Goal: Information Seeking & Learning: Learn about a topic

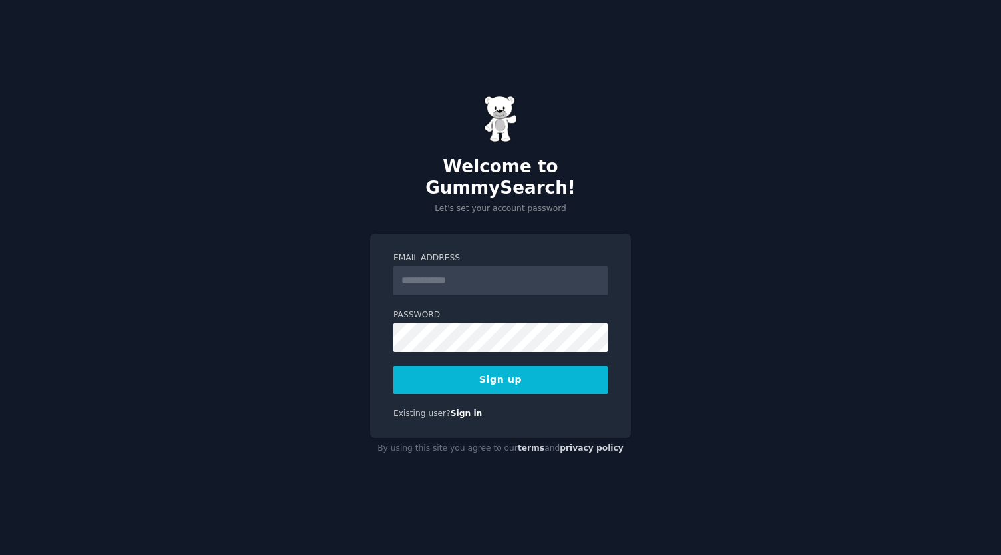
drag, startPoint x: 0, startPoint y: 0, endPoint x: 464, endPoint y: 281, distance: 542.5
click at [464, 281] on input "Email Address" at bounding box center [500, 280] width 214 height 29
type input "**********"
click at [488, 368] on button "Sign up" at bounding box center [500, 380] width 214 height 28
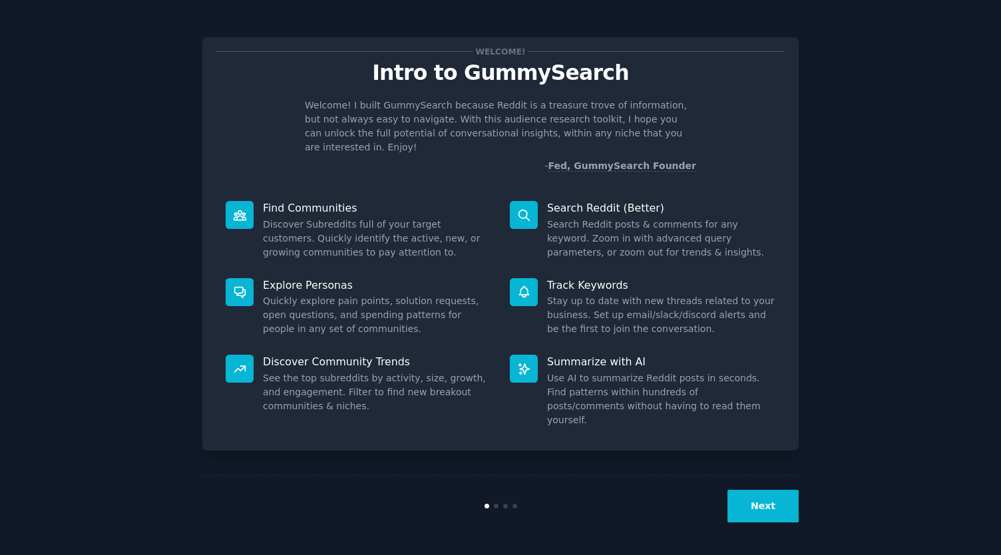
click at [748, 498] on button "Next" at bounding box center [762, 506] width 71 height 33
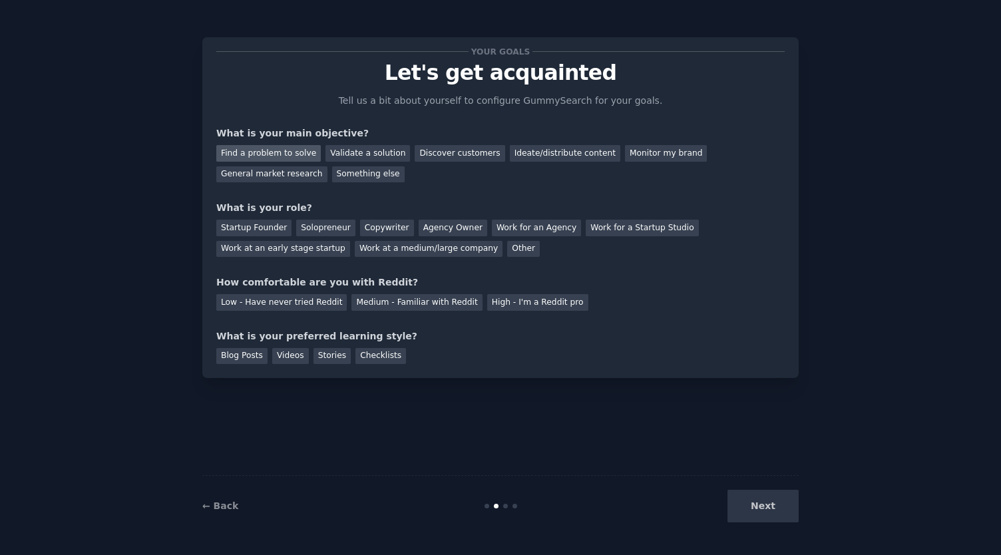
click at [279, 150] on div "Find a problem to solve" at bounding box center [268, 153] width 104 height 17
click at [524, 154] on div "Ideate/distribute content" at bounding box center [565, 153] width 110 height 17
click at [277, 149] on div "Find a problem to solve" at bounding box center [268, 153] width 104 height 17
click at [319, 226] on div "Solopreneur" at bounding box center [325, 228] width 59 height 17
click at [291, 301] on div "Low - Have never tried Reddit" at bounding box center [281, 302] width 130 height 17
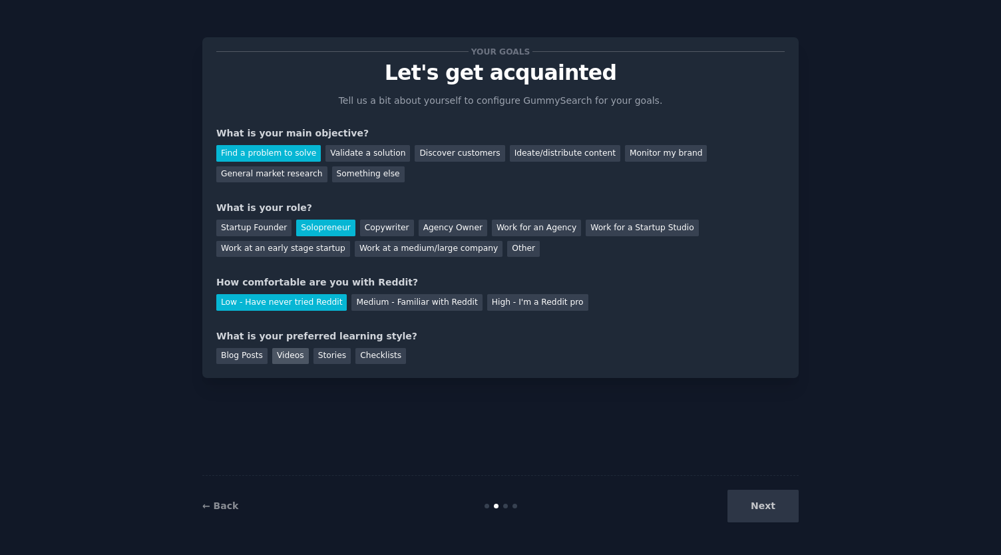
click at [289, 355] on div "Videos" at bounding box center [290, 356] width 37 height 17
click at [771, 498] on button "Next" at bounding box center [762, 506] width 71 height 33
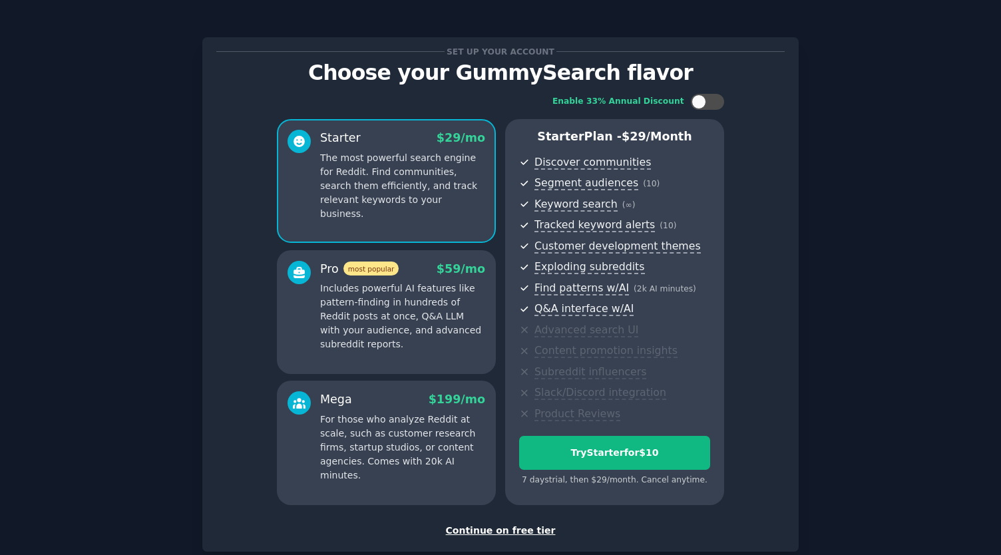
click at [506, 530] on div "Continue on free tier" at bounding box center [500, 531] width 568 height 14
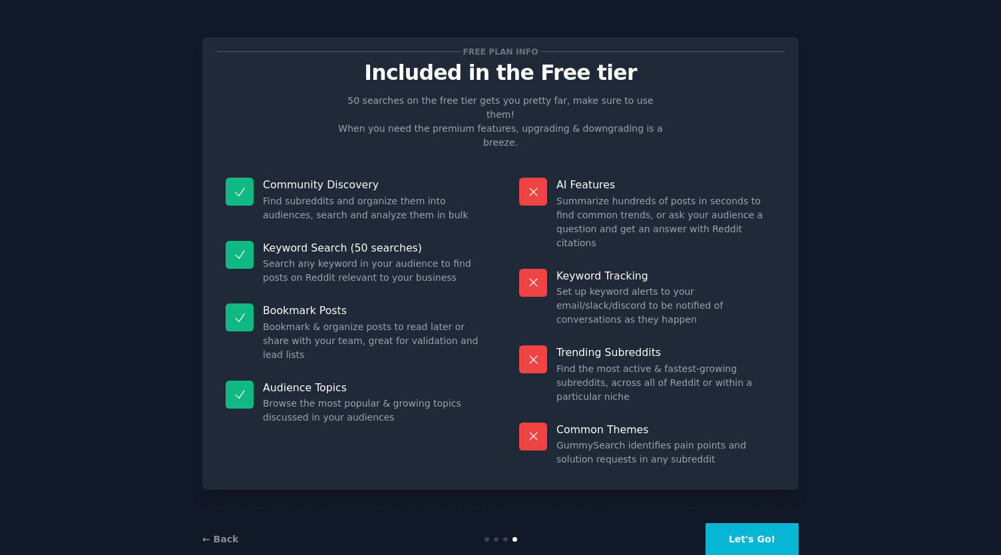
click at [760, 523] on button "Let's Go!" at bounding box center [751, 539] width 93 height 33
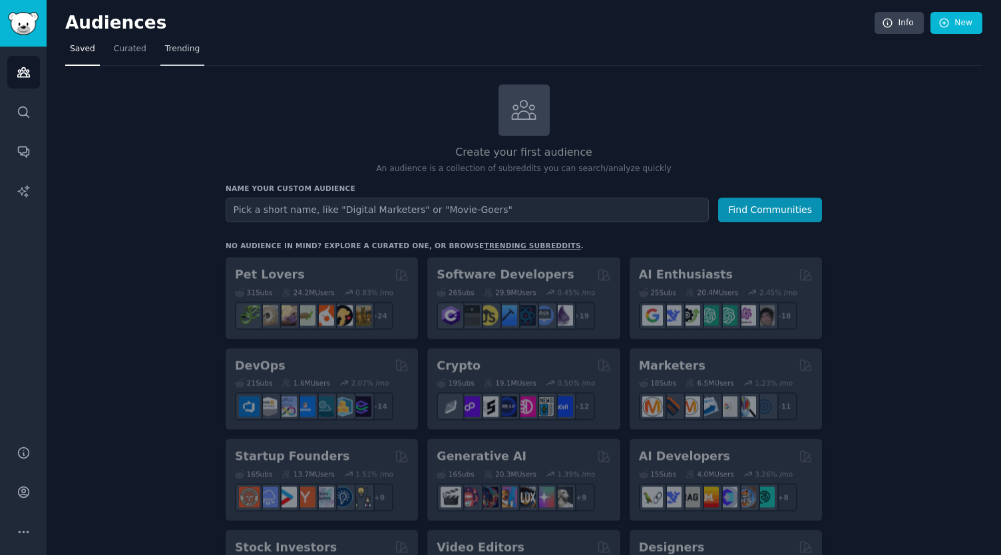
click at [169, 46] on span "Trending" at bounding box center [182, 49] width 35 height 12
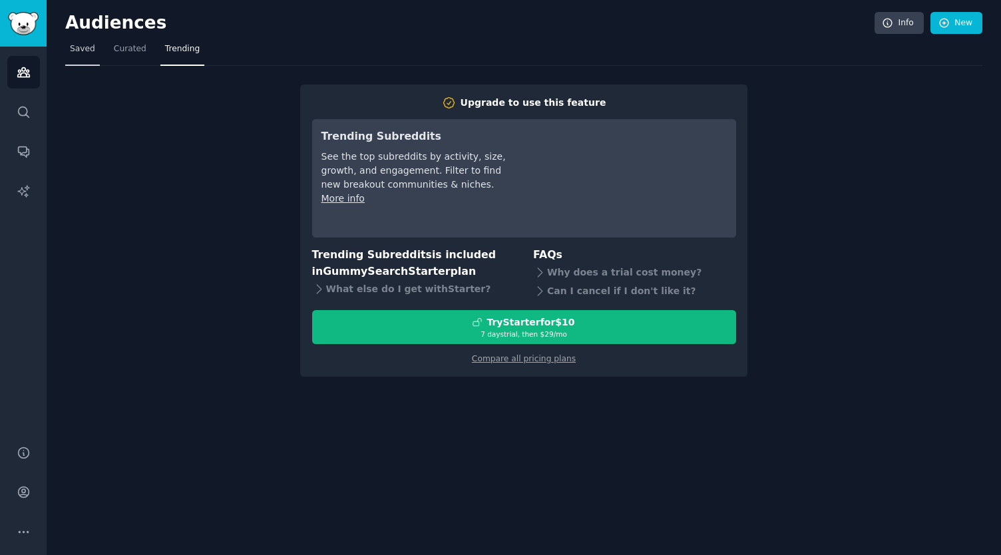
click at [73, 53] on span "Saved" at bounding box center [82, 49] width 25 height 12
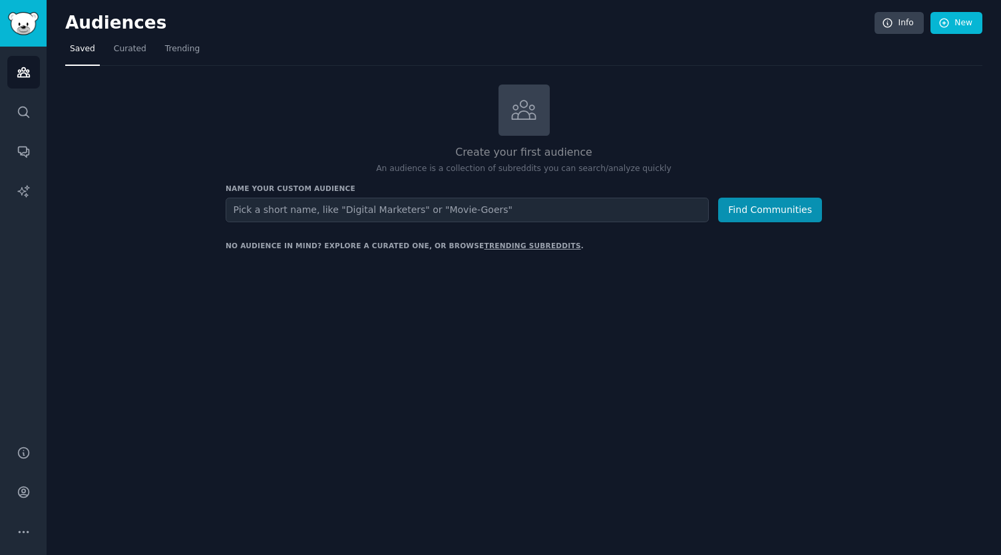
click at [129, 47] on span "Curated" at bounding box center [130, 49] width 33 height 12
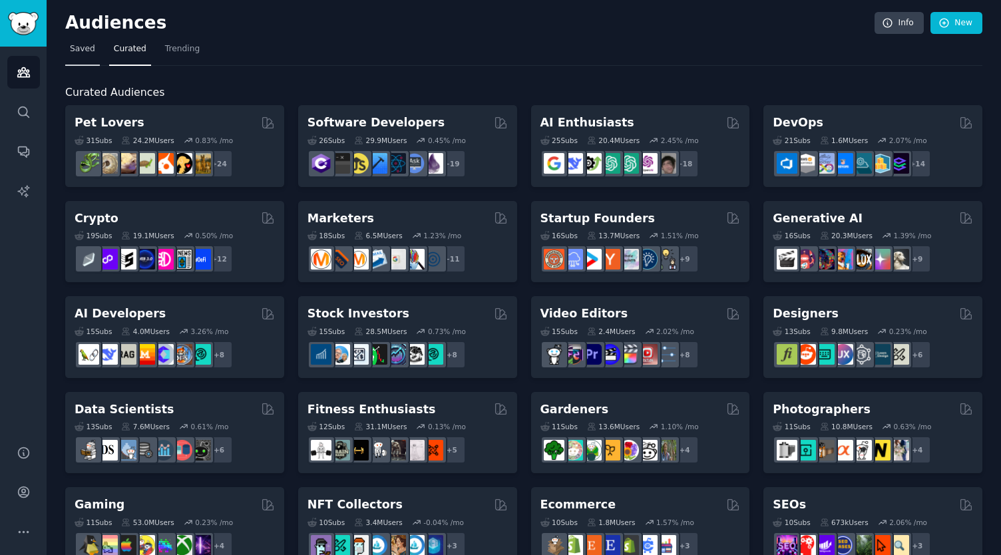
click at [84, 49] on span "Saved" at bounding box center [82, 49] width 25 height 12
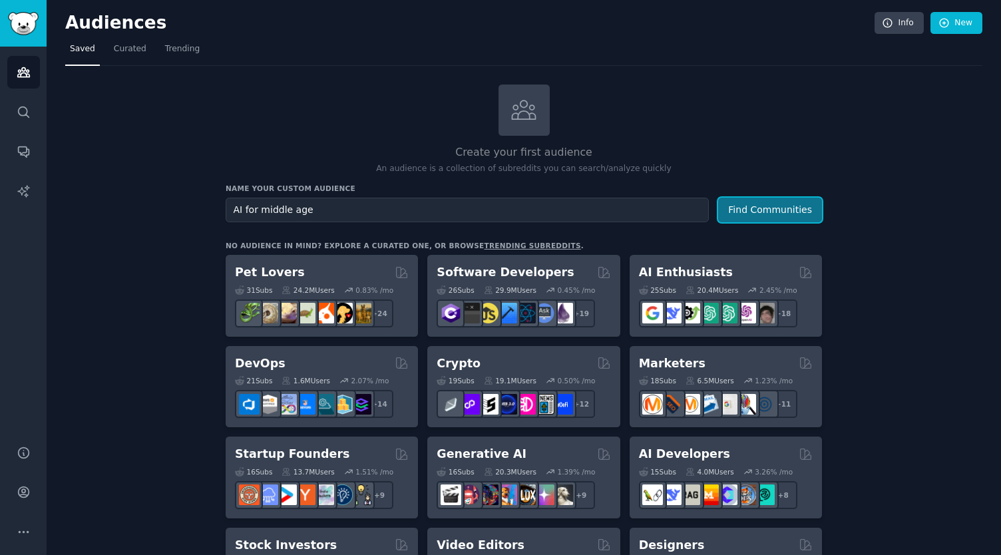
click at [751, 205] on button "Find Communities" at bounding box center [770, 210] width 104 height 25
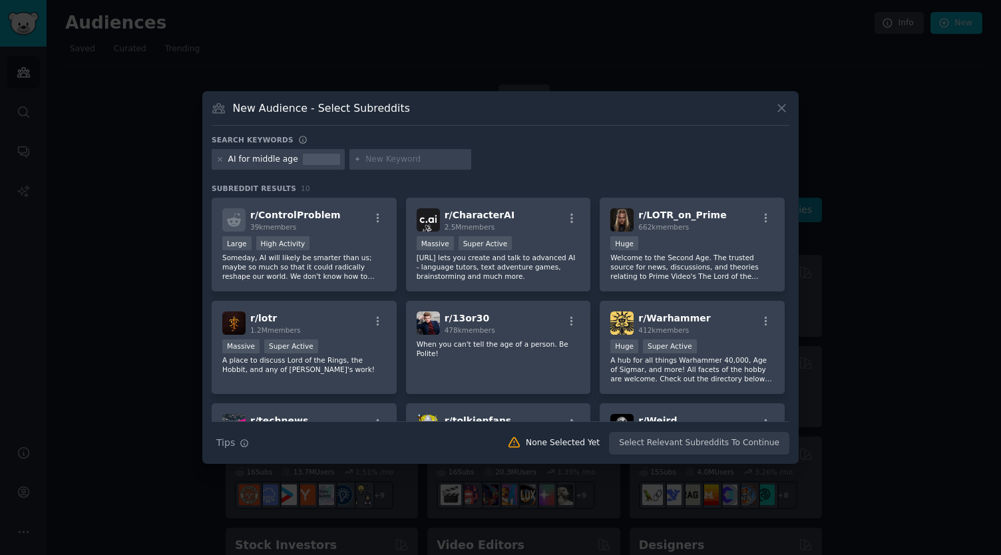
click at [277, 154] on div "AI for middle age" at bounding box center [263, 160] width 70 height 12
click at [303, 164] on div at bounding box center [321, 160] width 37 height 12
click at [782, 104] on icon at bounding box center [782, 108] width 14 height 14
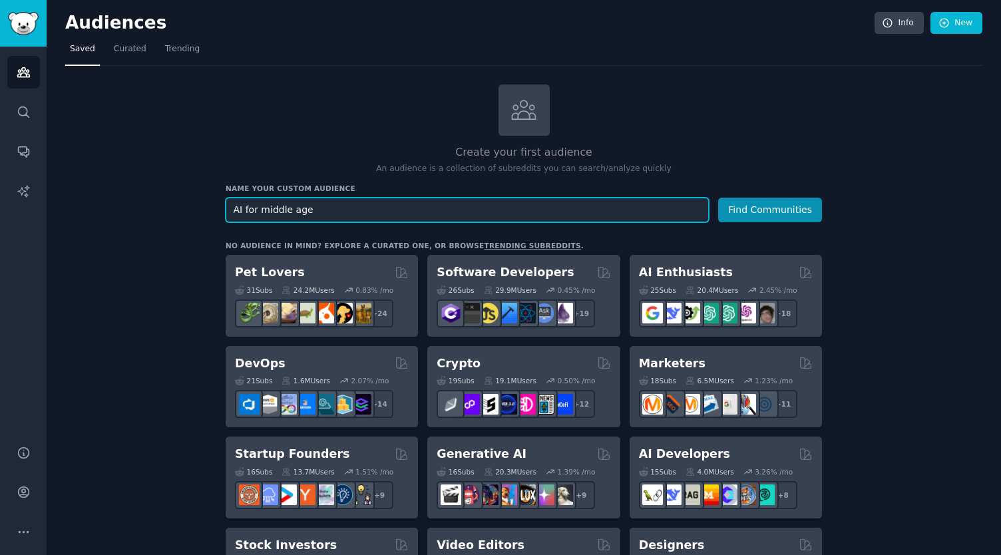
click at [397, 204] on input "AI for middle age" at bounding box center [467, 210] width 483 height 25
type input "AI for middle age people"
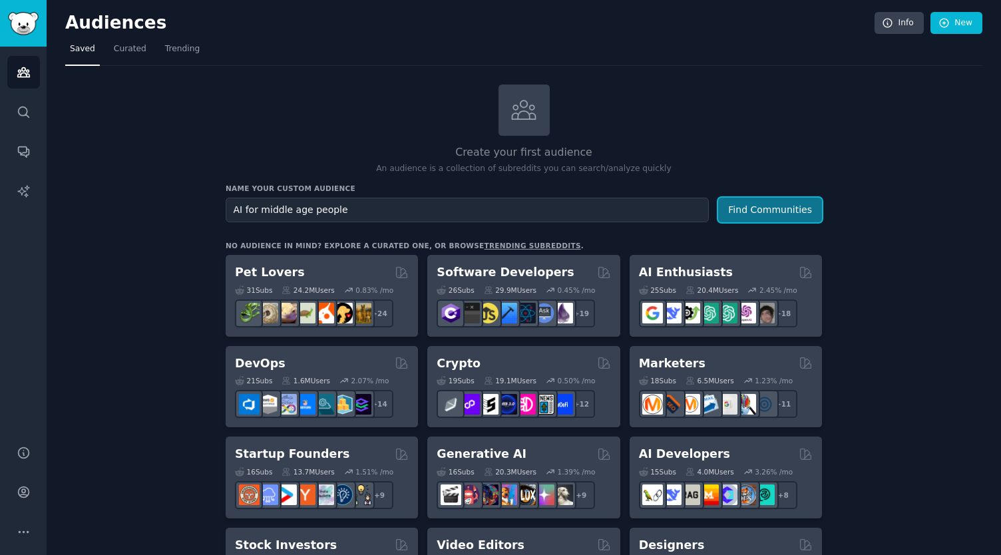
click at [740, 212] on button "Find Communities" at bounding box center [770, 210] width 104 height 25
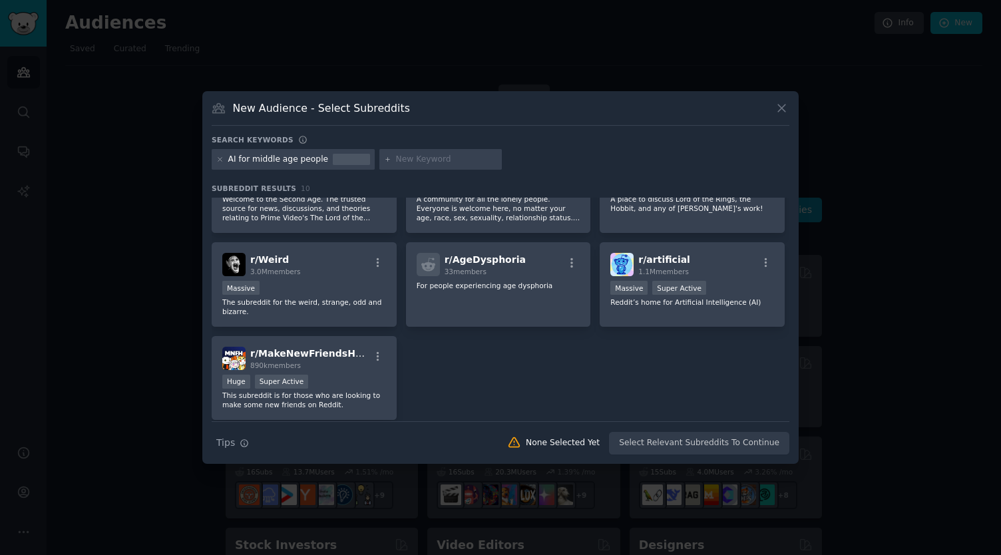
scroll to position [163, 0]
click at [779, 107] on icon at bounding box center [782, 108] width 14 height 14
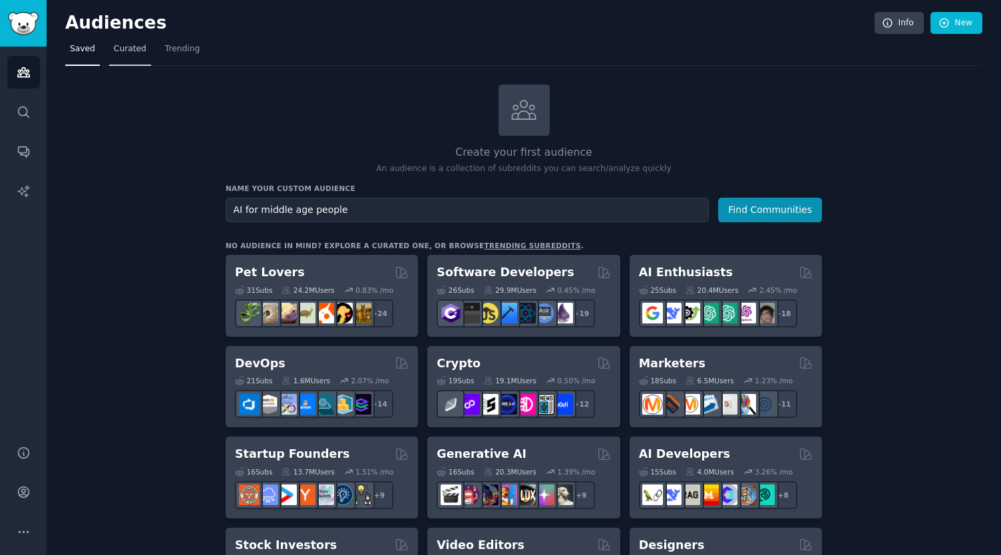
click at [121, 47] on span "Curated" at bounding box center [130, 49] width 33 height 12
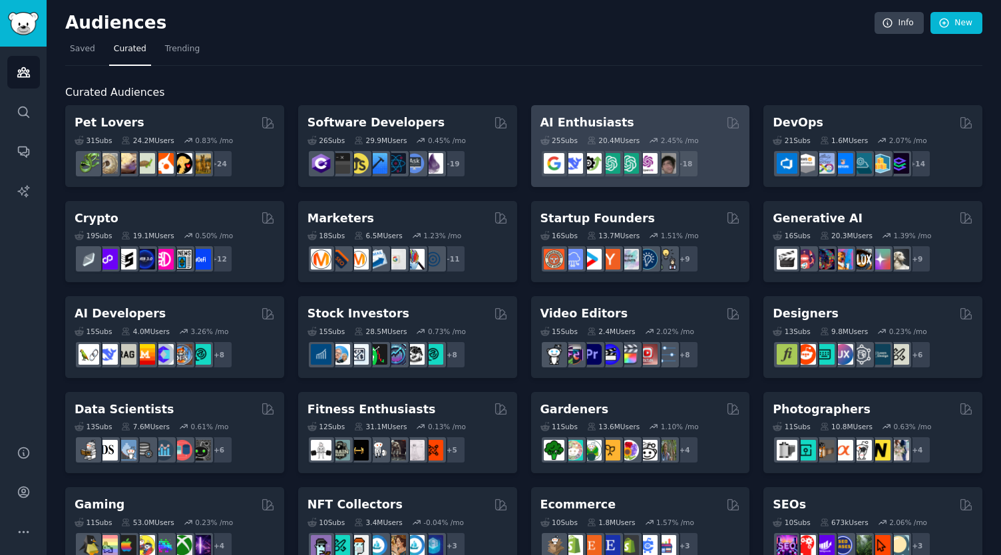
click at [590, 120] on h2 "AI Enthusiasts" at bounding box center [587, 122] width 94 height 17
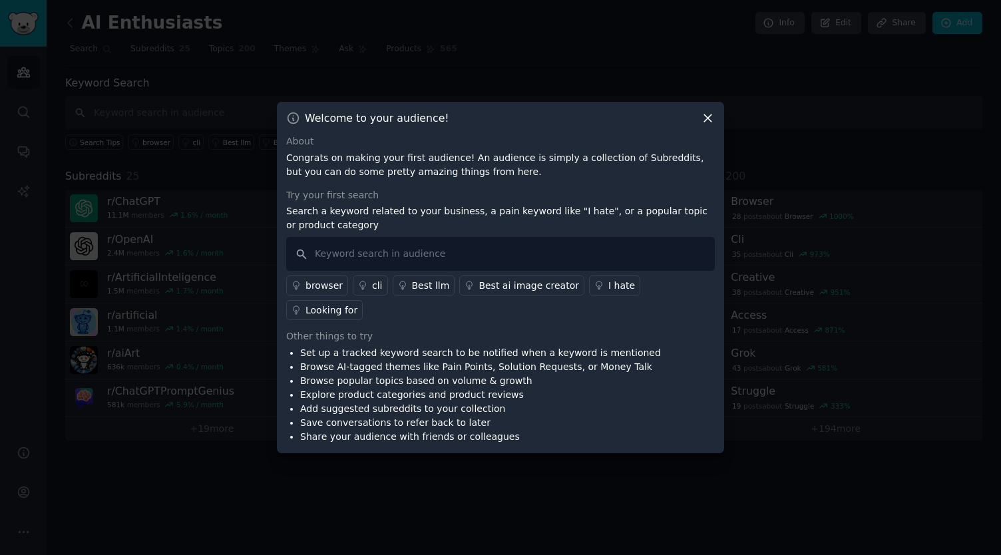
click at [704, 125] on icon at bounding box center [708, 118] width 14 height 14
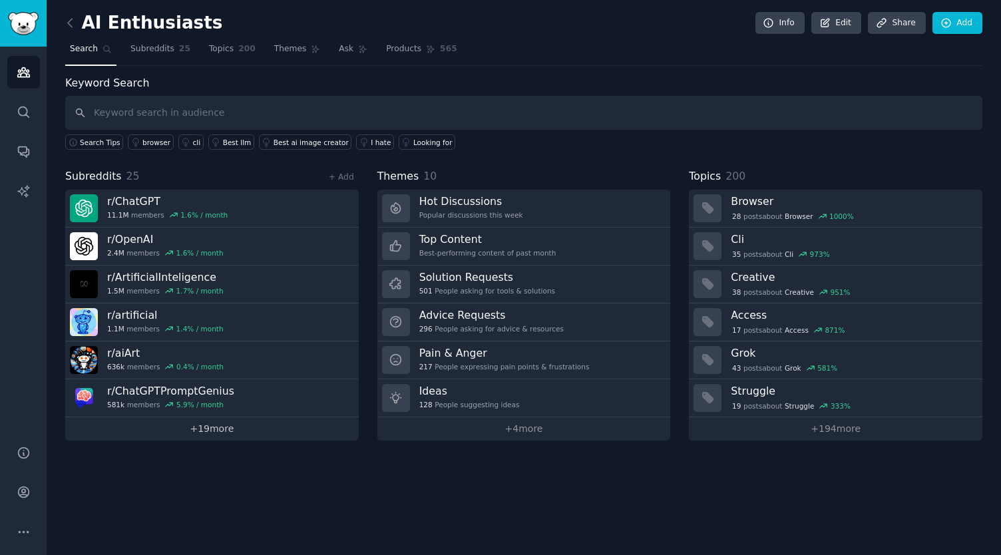
click at [208, 423] on link "+ 19 more" at bounding box center [211, 428] width 293 height 23
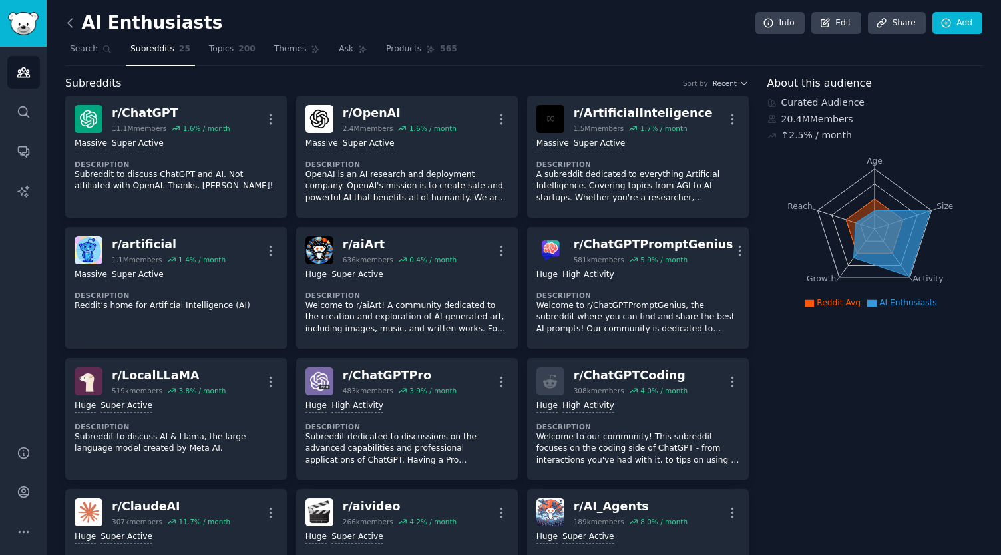
click at [67, 23] on icon at bounding box center [70, 23] width 14 height 14
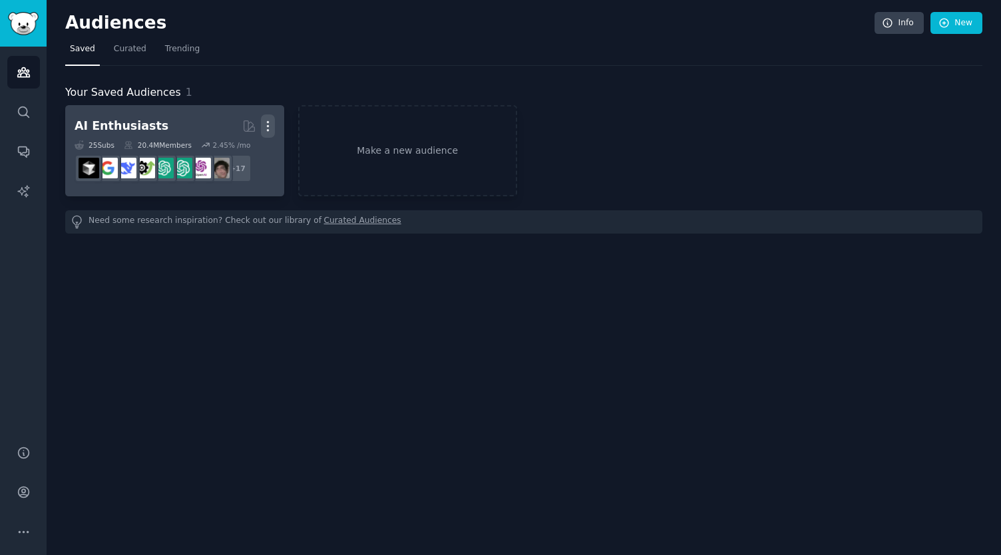
click at [269, 120] on icon "button" at bounding box center [268, 126] width 14 height 14
click at [227, 152] on p "Delete" at bounding box center [231, 154] width 31 height 14
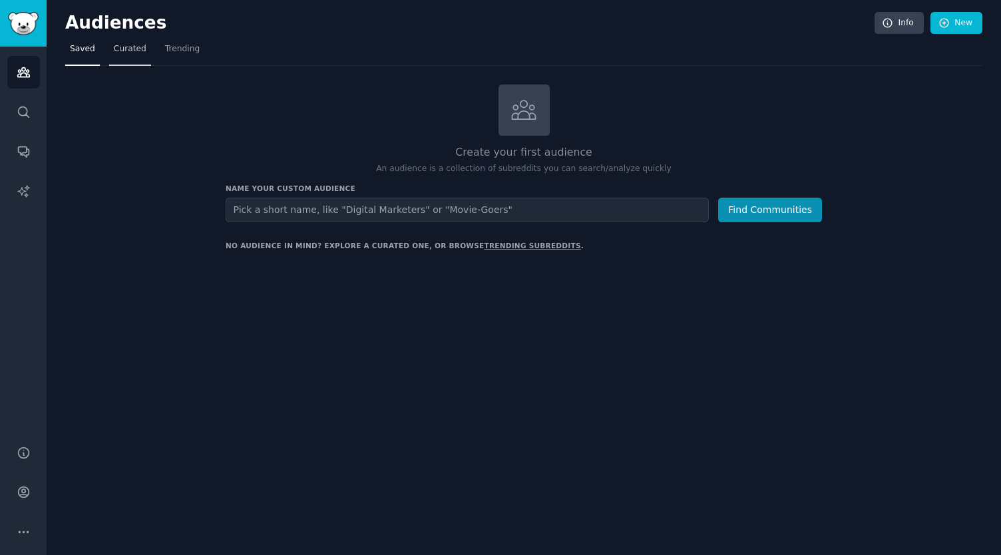
click at [126, 47] on span "Curated" at bounding box center [130, 49] width 33 height 12
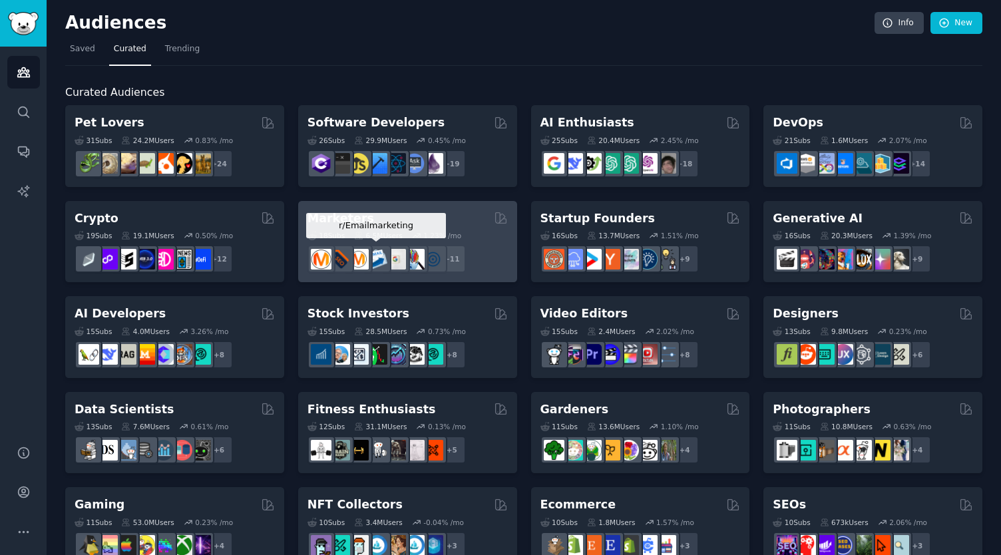
scroll to position [106, 0]
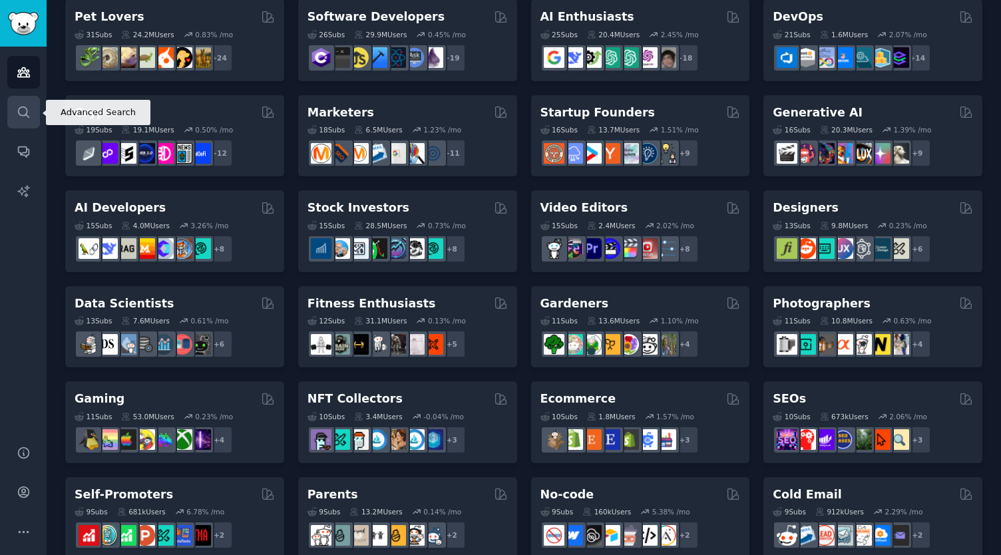
click at [29, 106] on icon "Sidebar" at bounding box center [24, 112] width 14 height 14
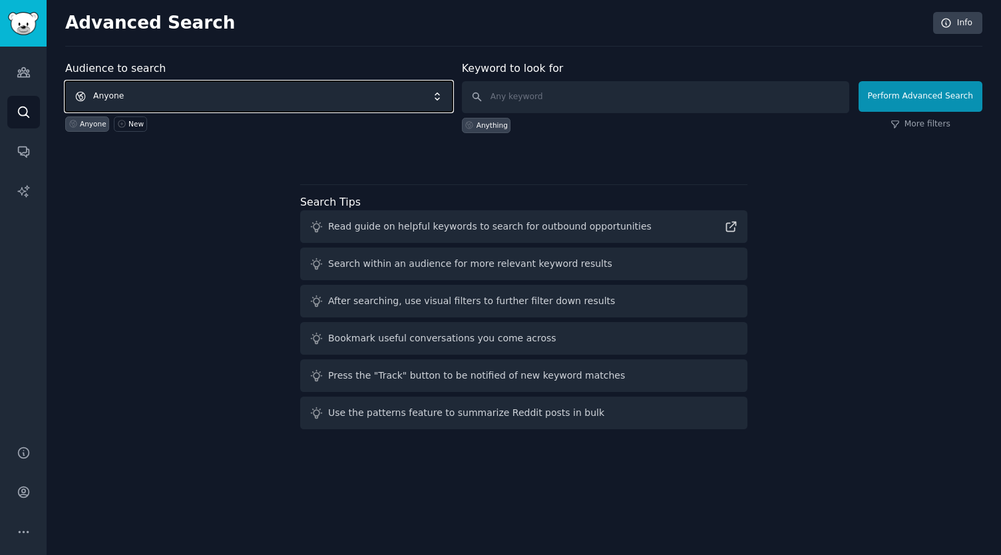
click at [427, 95] on span "Anyone" at bounding box center [258, 96] width 387 height 31
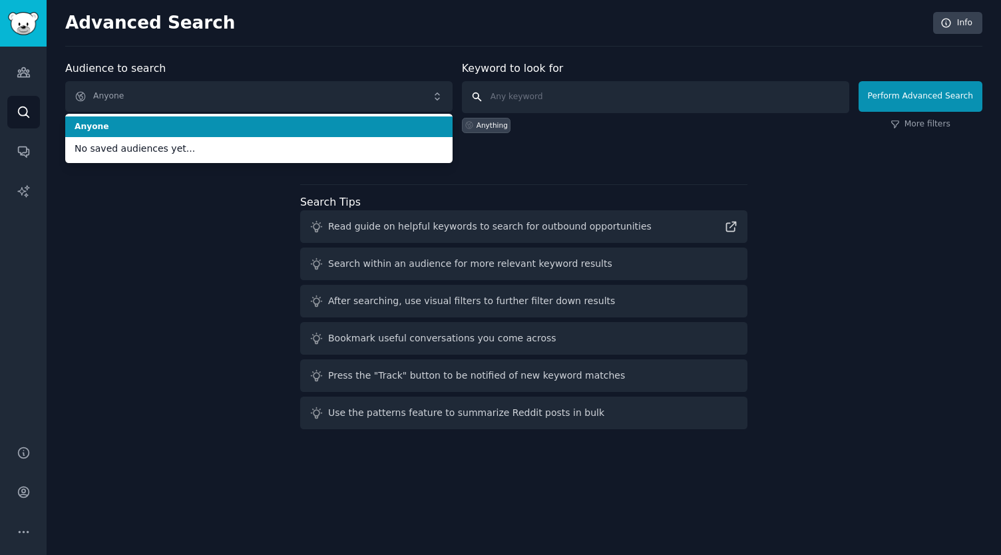
click at [517, 95] on input "text" at bounding box center [655, 97] width 387 height 32
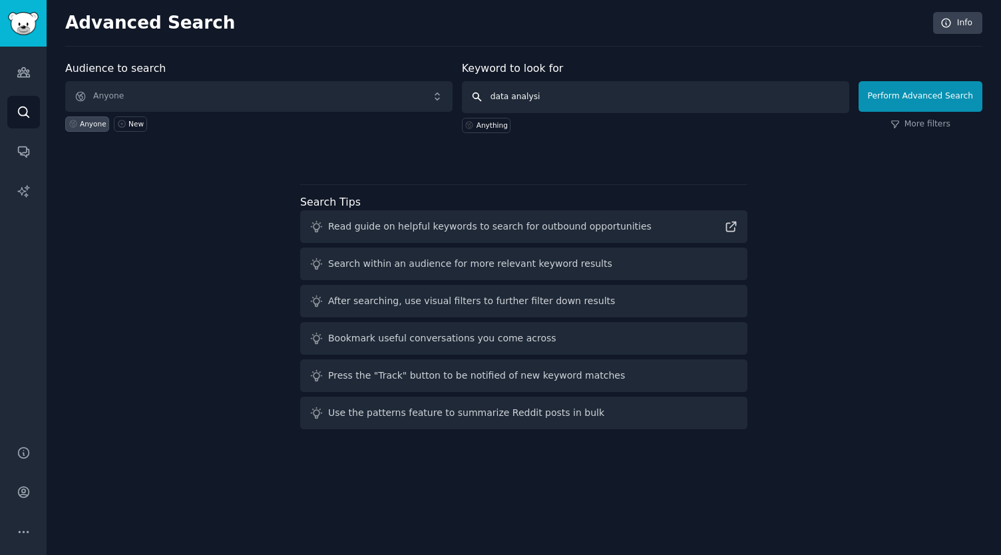
type input "data analysis"
click button "Perform Advanced Search" at bounding box center [920, 96] width 124 height 31
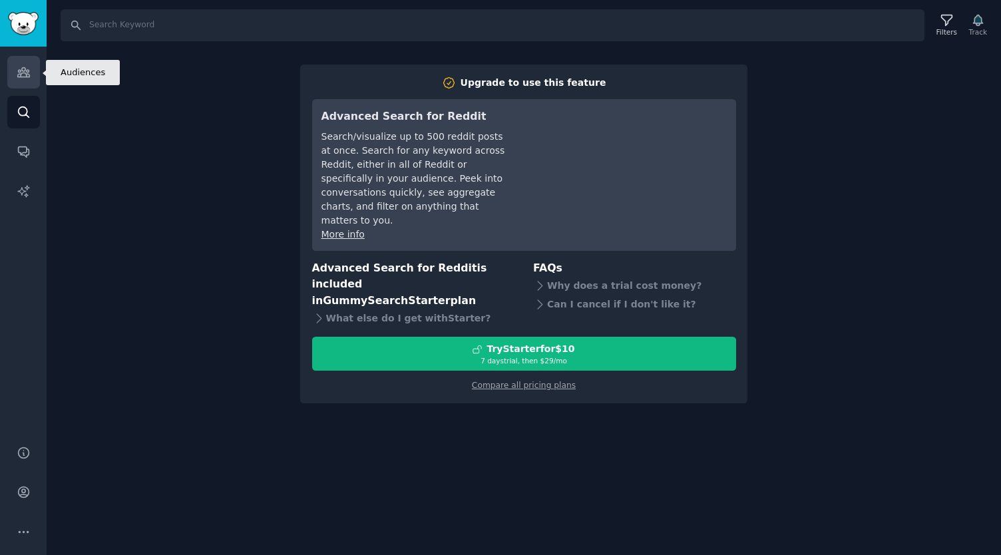
click at [21, 74] on icon "Sidebar" at bounding box center [24, 72] width 14 height 14
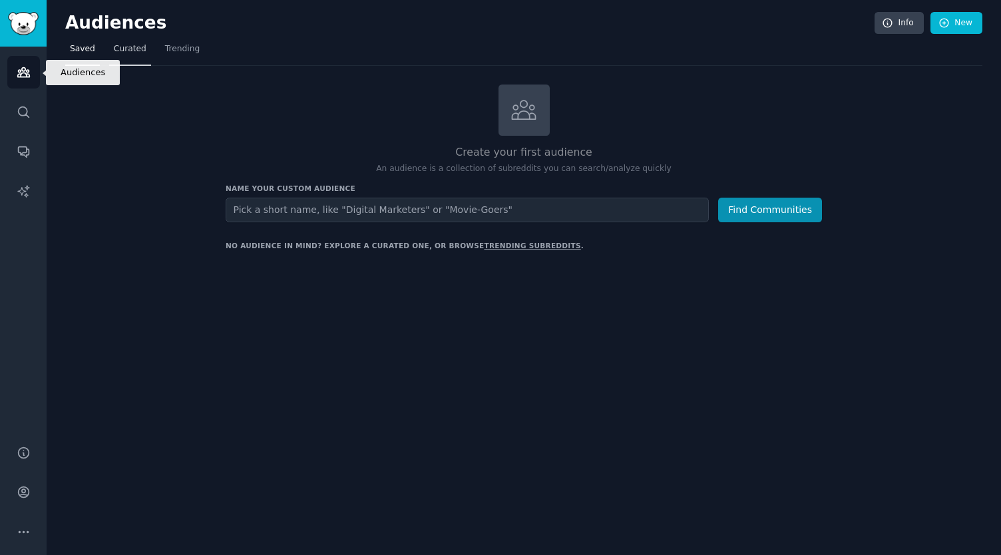
click at [126, 47] on span "Curated" at bounding box center [130, 49] width 33 height 12
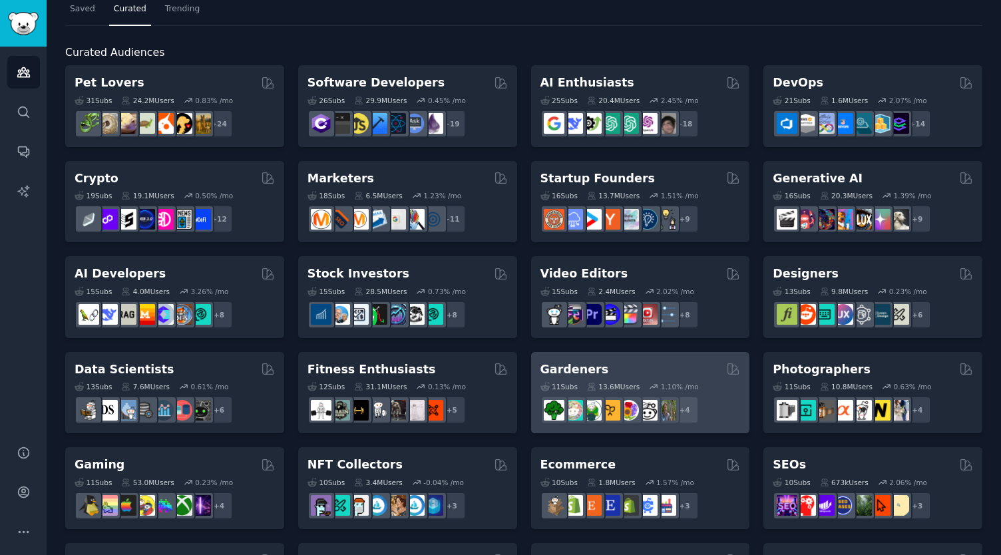
scroll to position [39, 0]
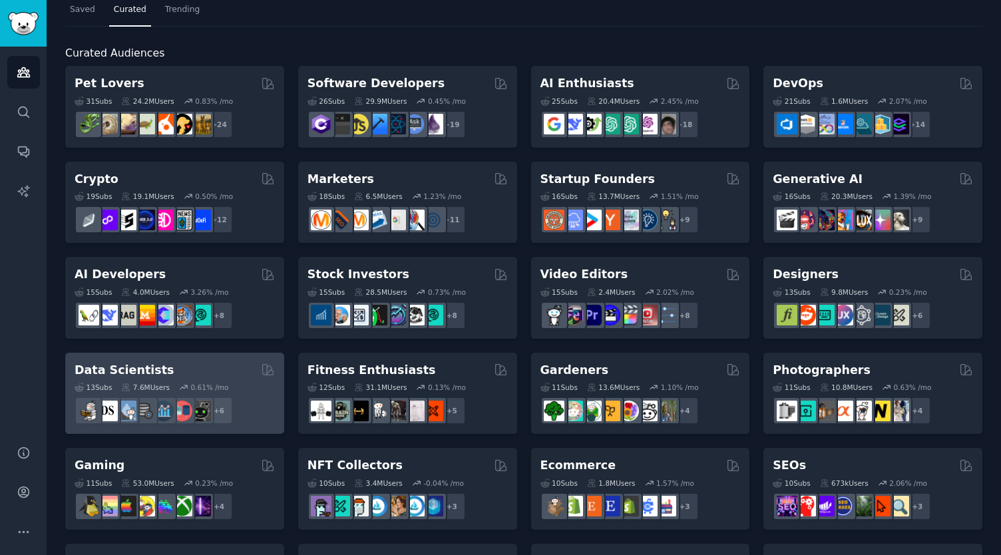
click at [148, 364] on h2 "Data Scientists" at bounding box center [124, 370] width 99 height 17
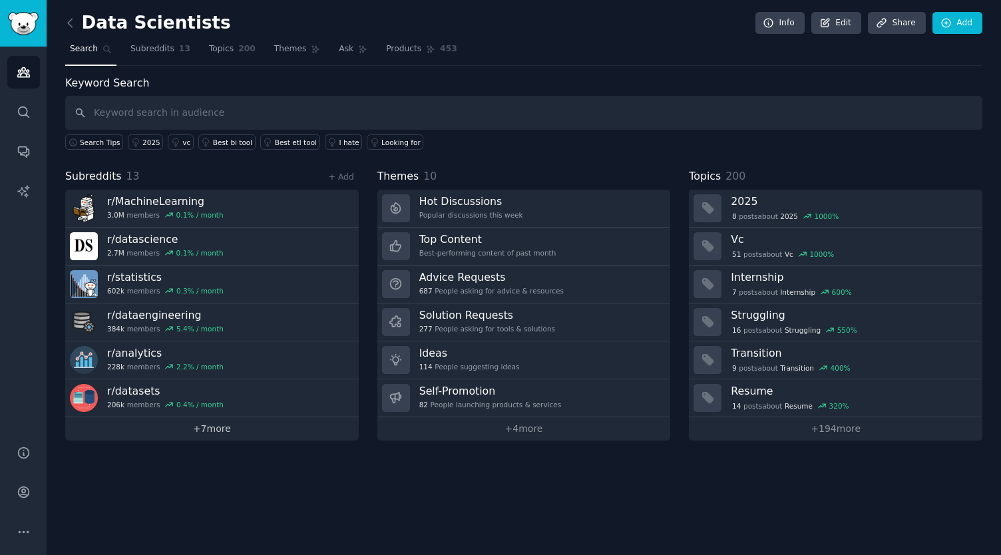
click at [189, 425] on link "+ 7 more" at bounding box center [211, 428] width 293 height 23
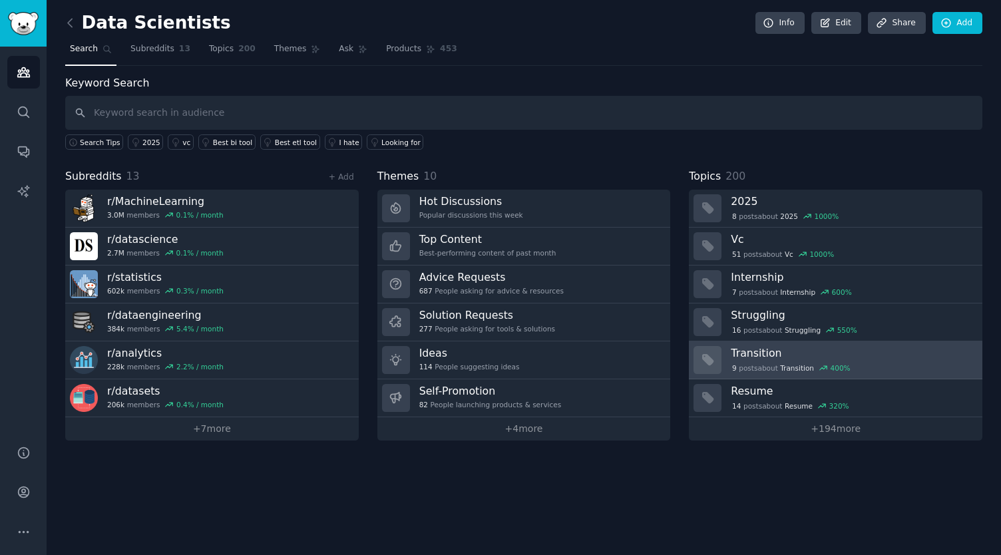
click at [761, 351] on h3 "Transition" at bounding box center [852, 353] width 242 height 14
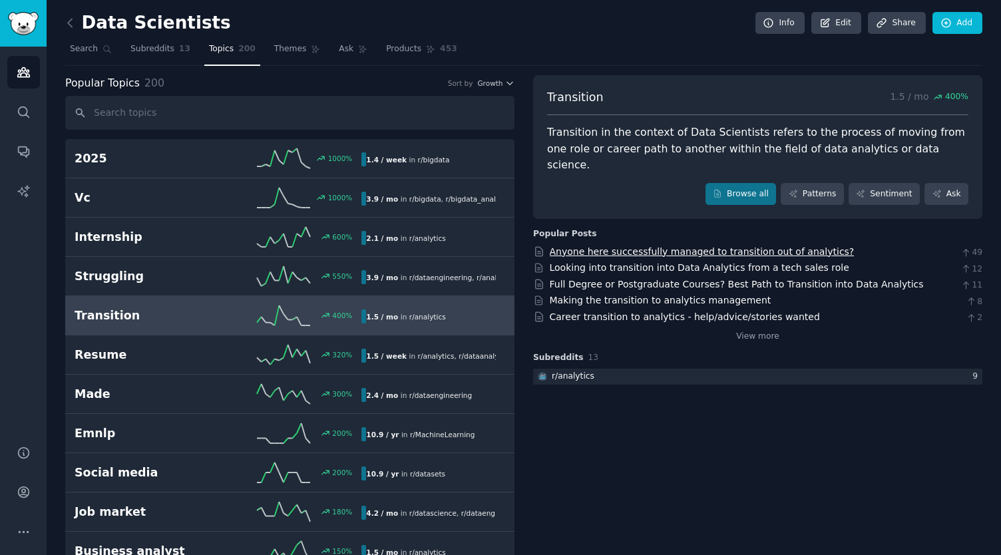
click at [649, 246] on link "Anyone here successfully managed to transition out of analytics?" at bounding box center [702, 251] width 305 height 11
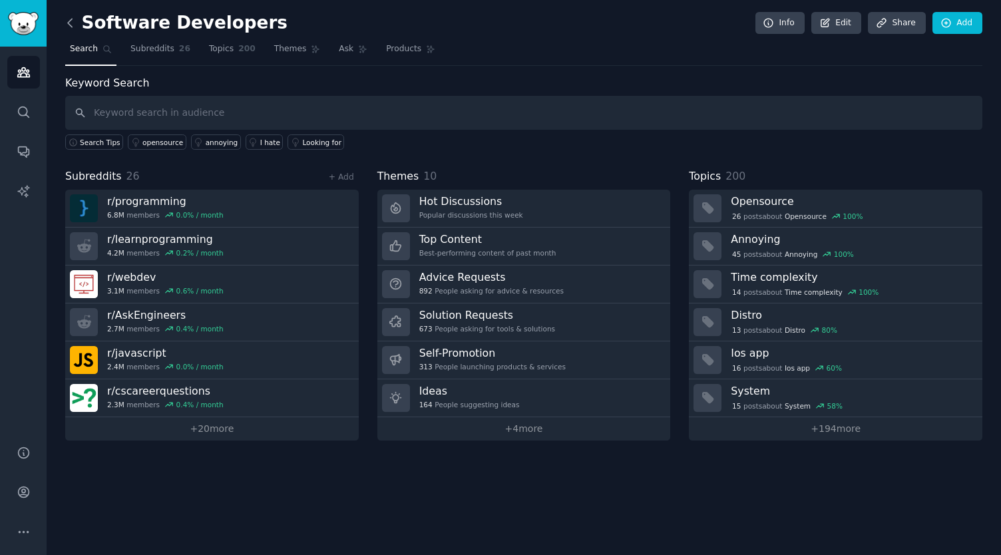
click at [71, 25] on icon at bounding box center [70, 23] width 4 height 8
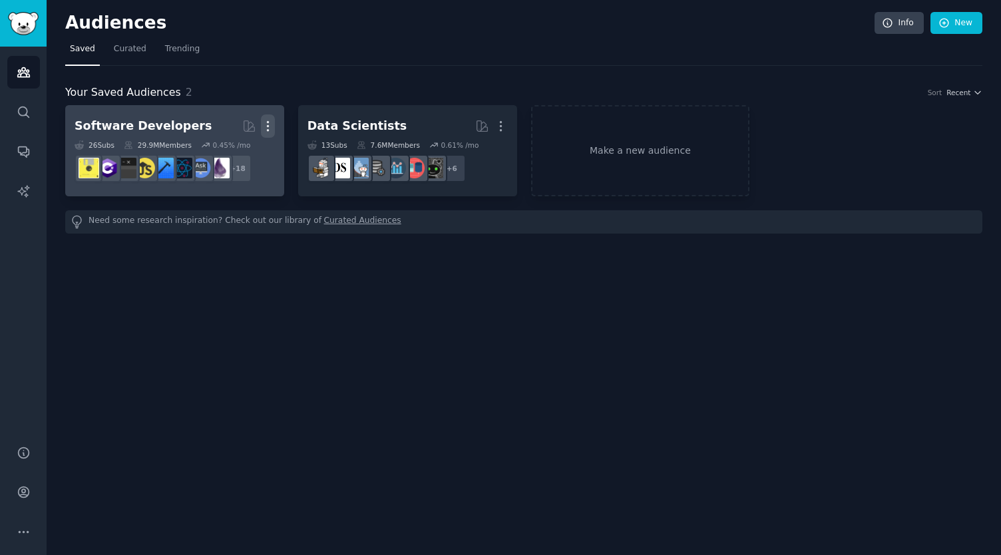
click at [269, 122] on icon "button" at bounding box center [268, 126] width 14 height 14
click at [224, 153] on p "Delete" at bounding box center [231, 154] width 31 height 14
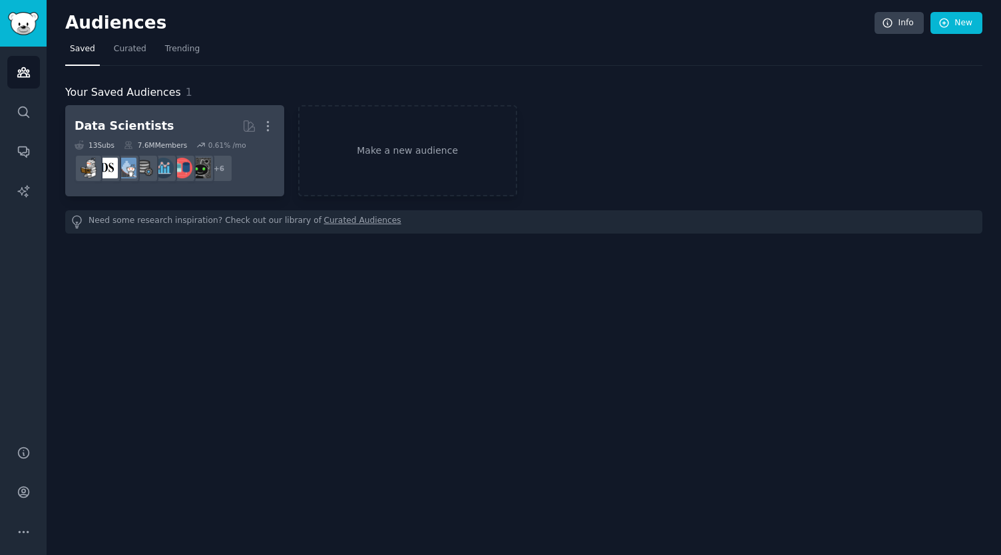
click at [144, 119] on div "Data Scientists" at bounding box center [124, 126] width 99 height 17
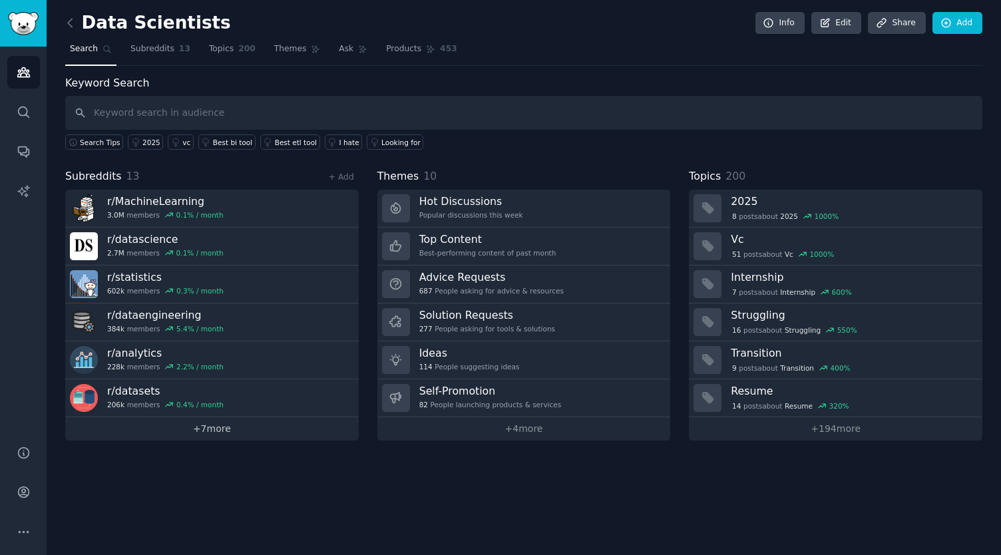
click at [201, 427] on link "+ 7 more" at bounding box center [211, 428] width 293 height 23
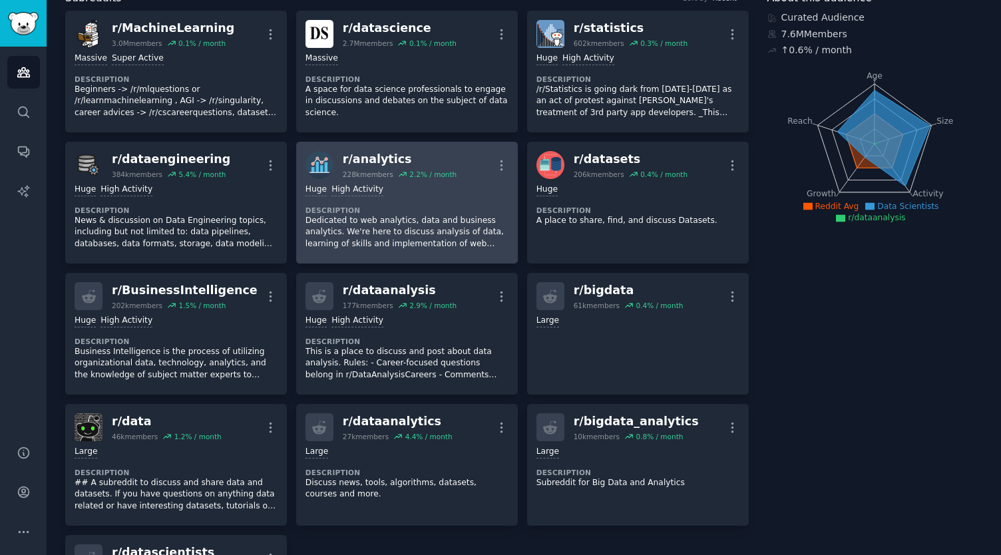
scroll to position [88, 0]
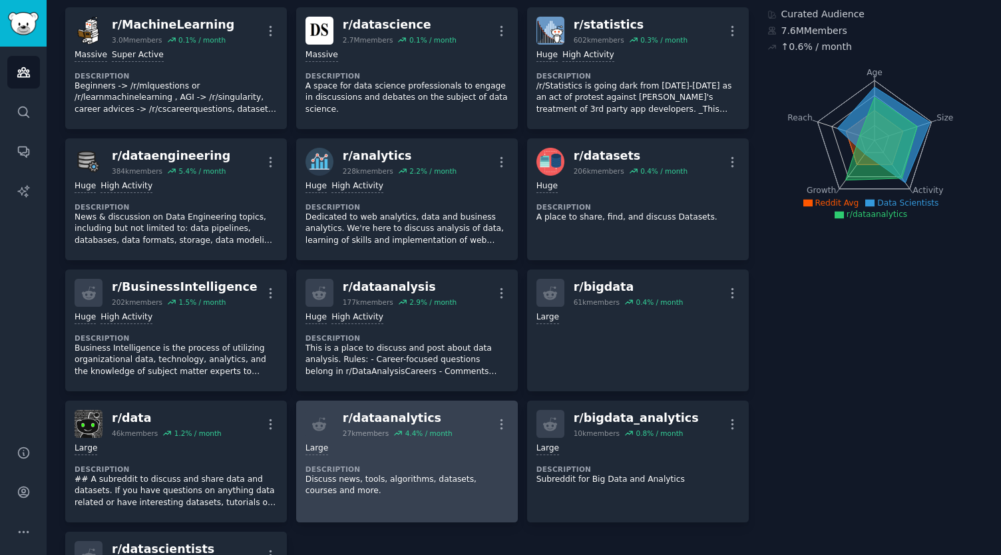
click at [375, 417] on div "r/ dataanalytics" at bounding box center [398, 418] width 110 height 17
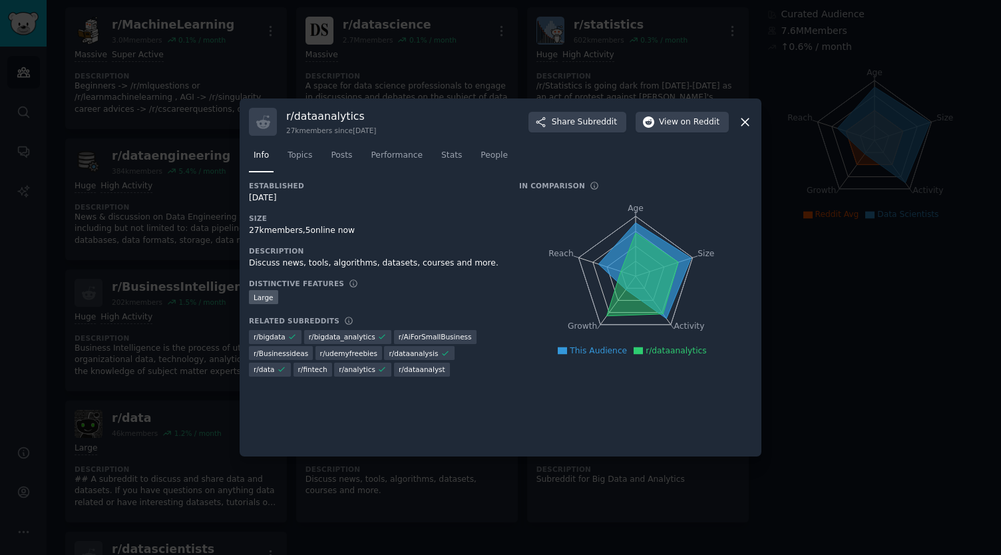
click at [745, 116] on icon at bounding box center [745, 122] width 14 height 14
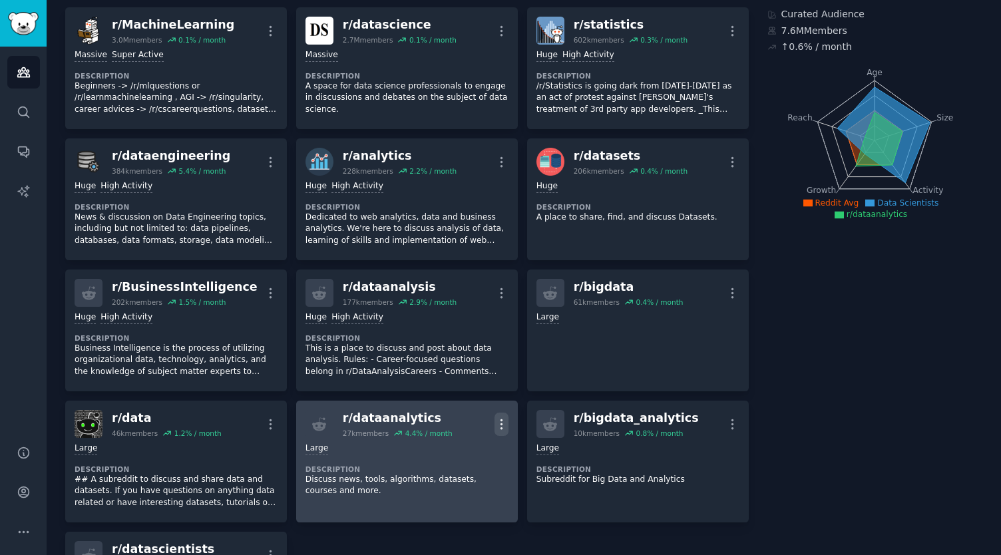
click at [495, 423] on icon "button" at bounding box center [501, 424] width 14 height 14
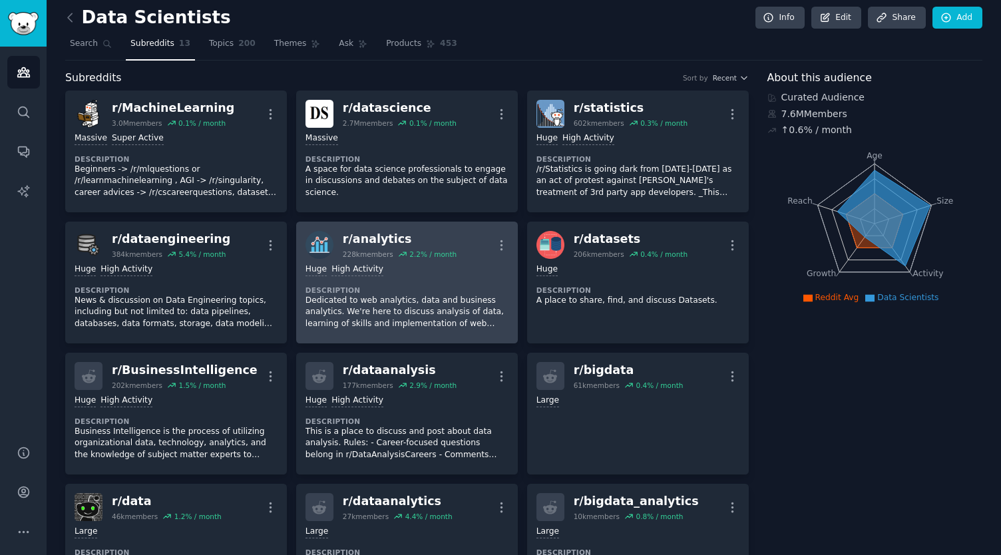
scroll to position [7, 0]
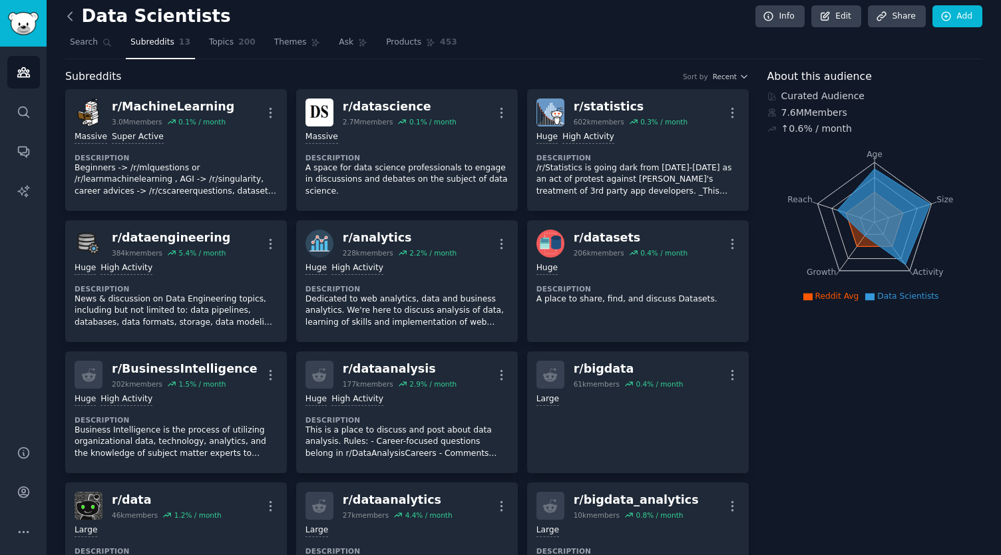
click at [69, 21] on icon at bounding box center [70, 16] width 14 height 14
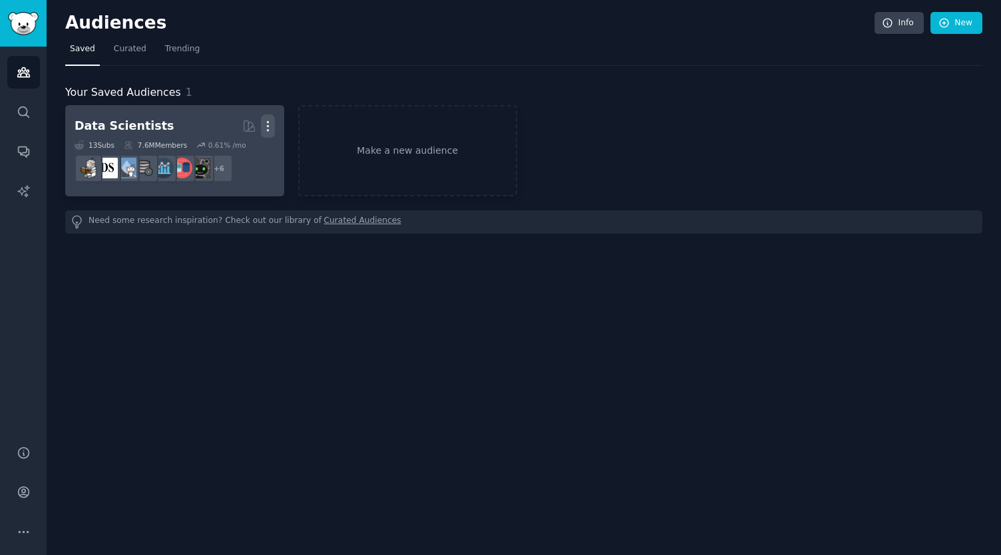
click at [270, 123] on icon "button" at bounding box center [268, 126] width 14 height 14
click at [134, 124] on div "Data Scientists" at bounding box center [124, 126] width 99 height 17
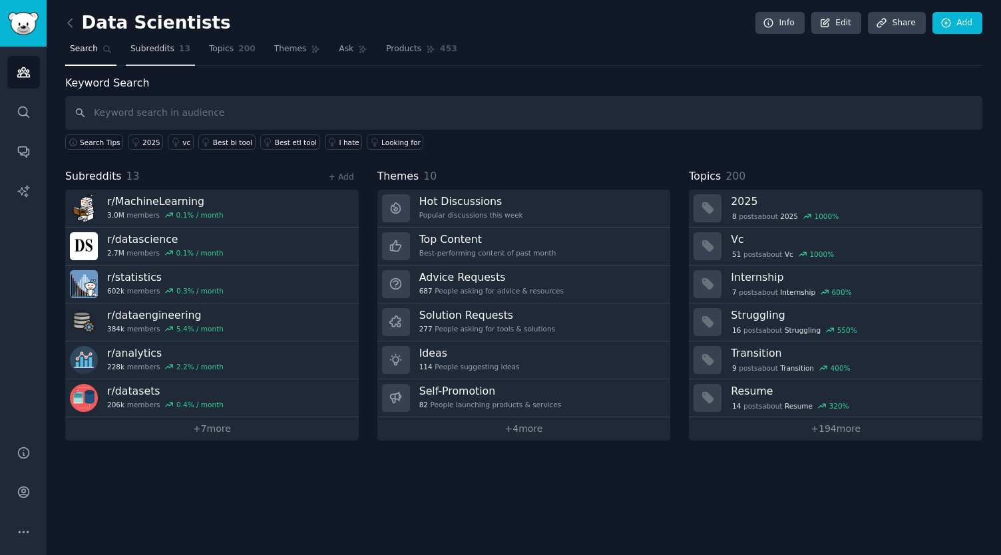
click at [149, 47] on span "Subreddits" at bounding box center [152, 49] width 44 height 12
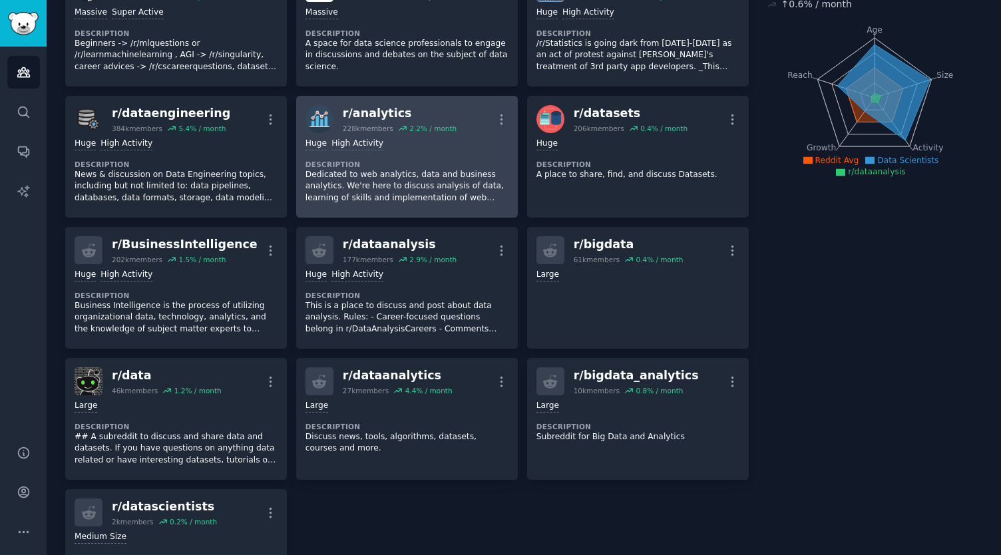
scroll to position [142, 0]
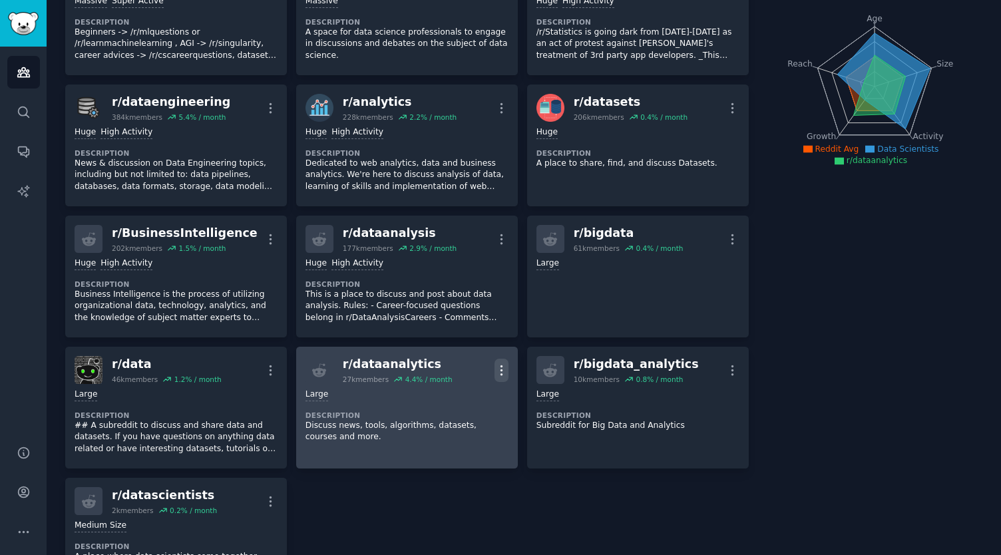
click at [502, 366] on icon "button" at bounding box center [501, 370] width 14 height 14
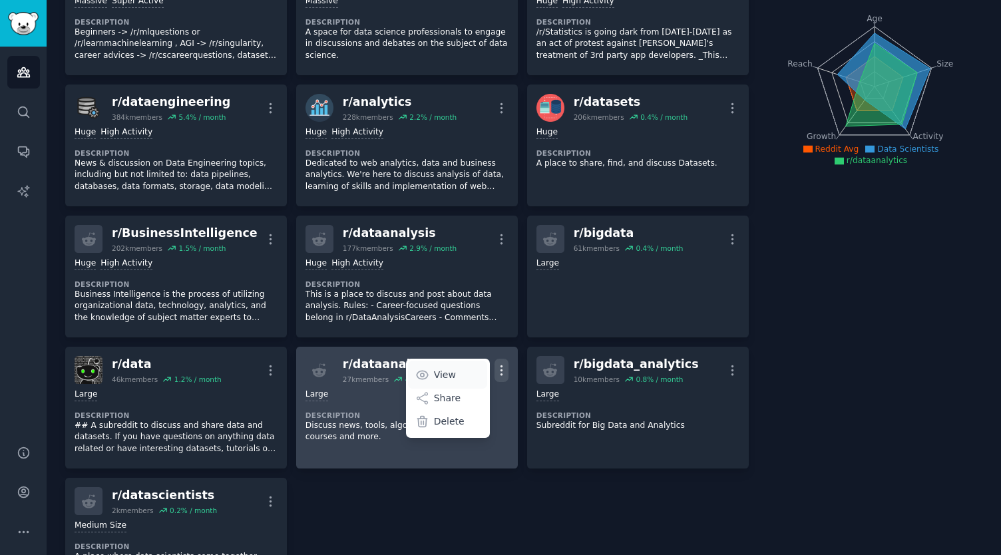
click at [442, 369] on p "View" at bounding box center [445, 375] width 22 height 14
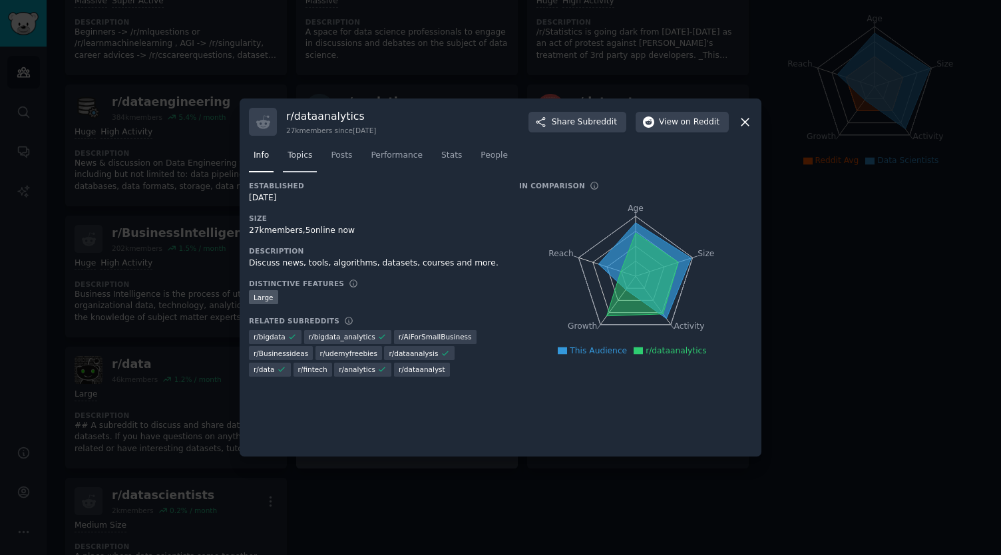
click at [297, 155] on span "Topics" at bounding box center [299, 156] width 25 height 12
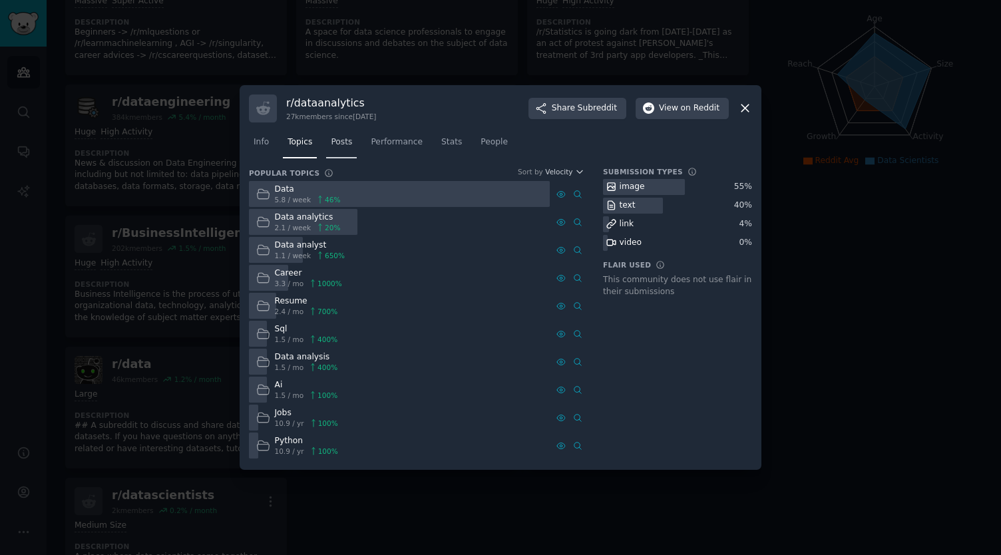
click at [340, 140] on span "Posts" at bounding box center [341, 142] width 21 height 12
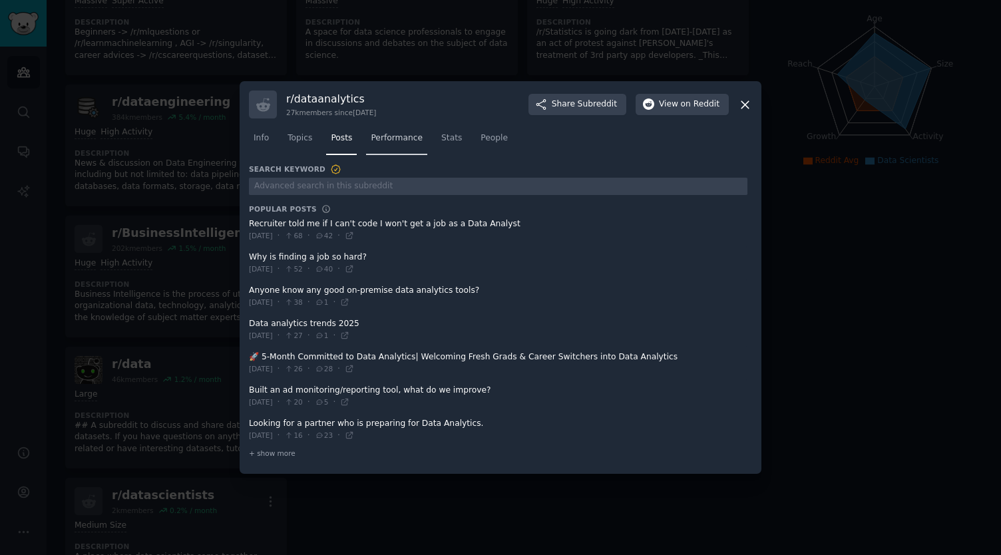
click at [387, 143] on span "Performance" at bounding box center [397, 138] width 52 height 12
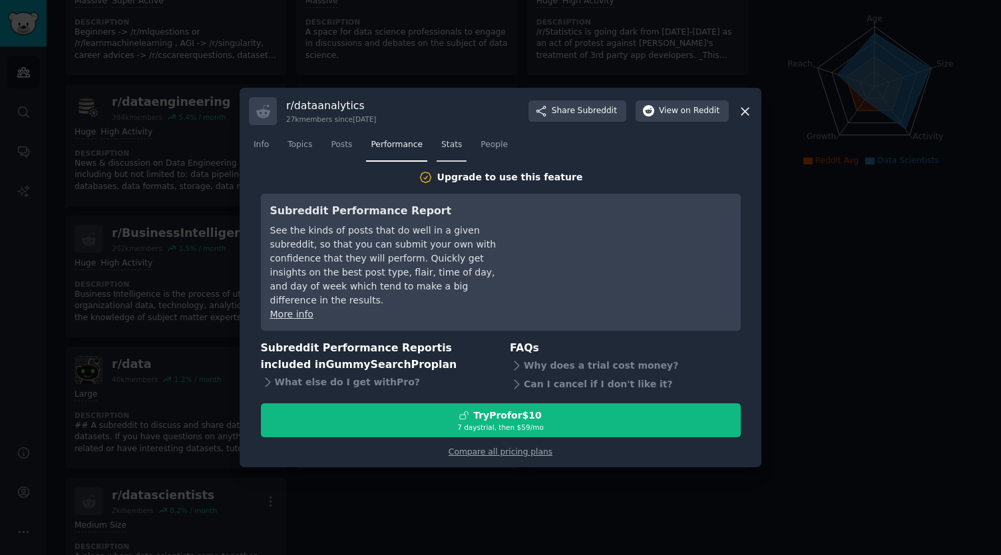
click at [441, 148] on span "Stats" at bounding box center [451, 145] width 21 height 12
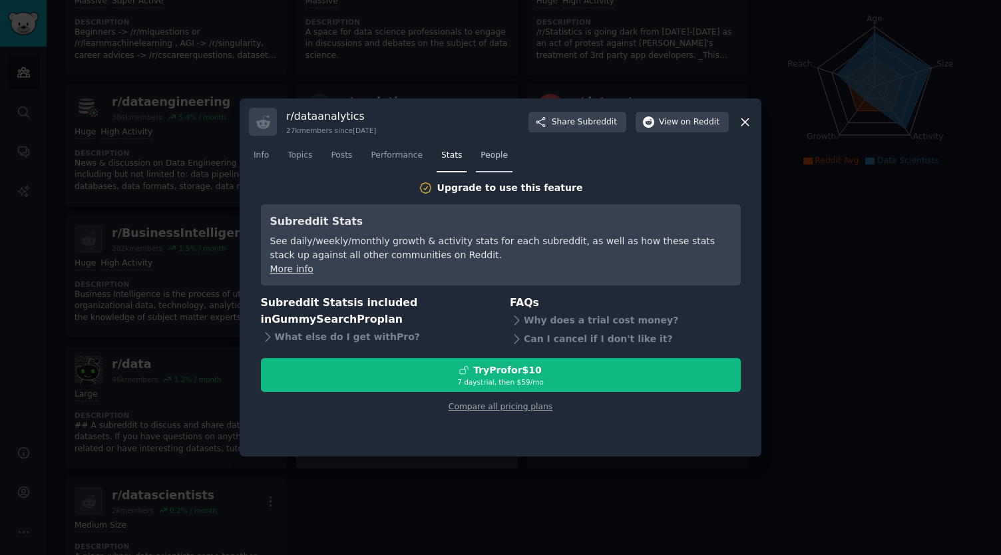
click at [482, 151] on span "People" at bounding box center [493, 156] width 27 height 12
click at [339, 156] on span "Posts" at bounding box center [341, 156] width 21 height 12
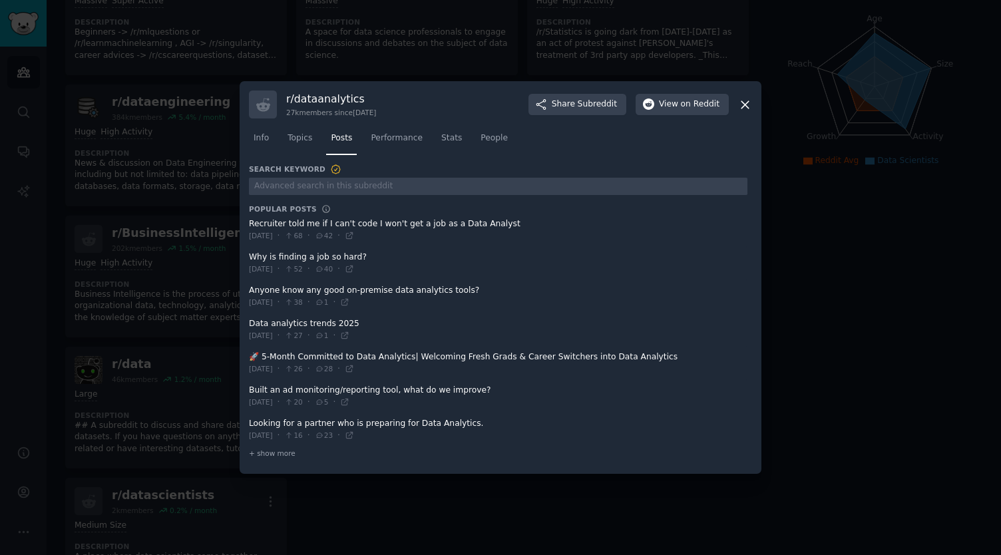
click at [747, 103] on icon at bounding box center [744, 104] width 7 height 7
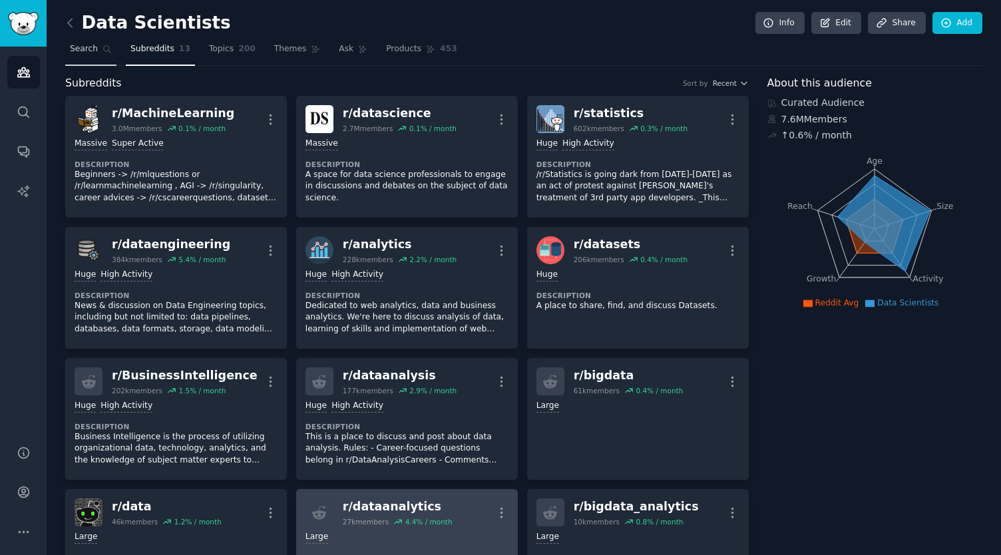
click at [89, 42] on link "Search" at bounding box center [90, 52] width 51 height 27
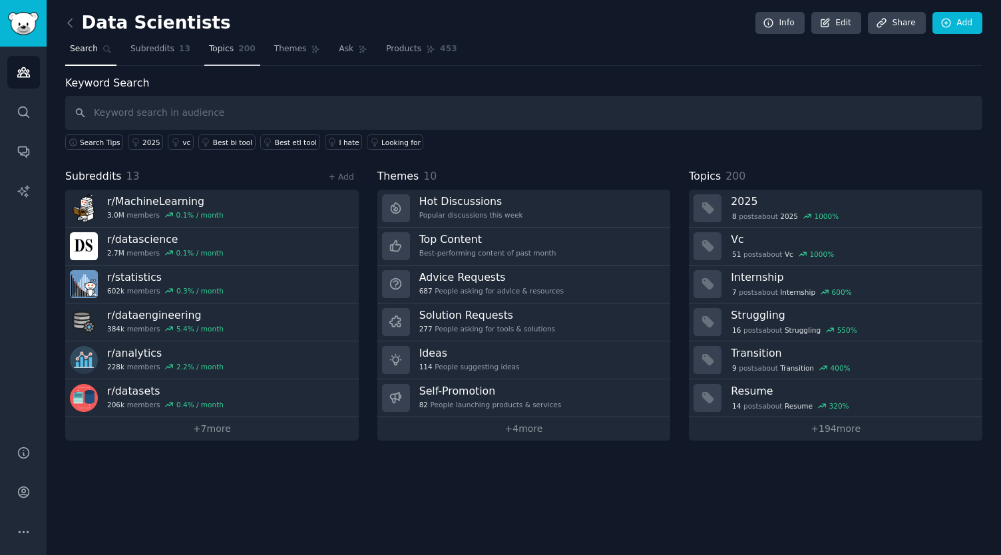
click at [217, 43] on span "Topics" at bounding box center [221, 49] width 25 height 12
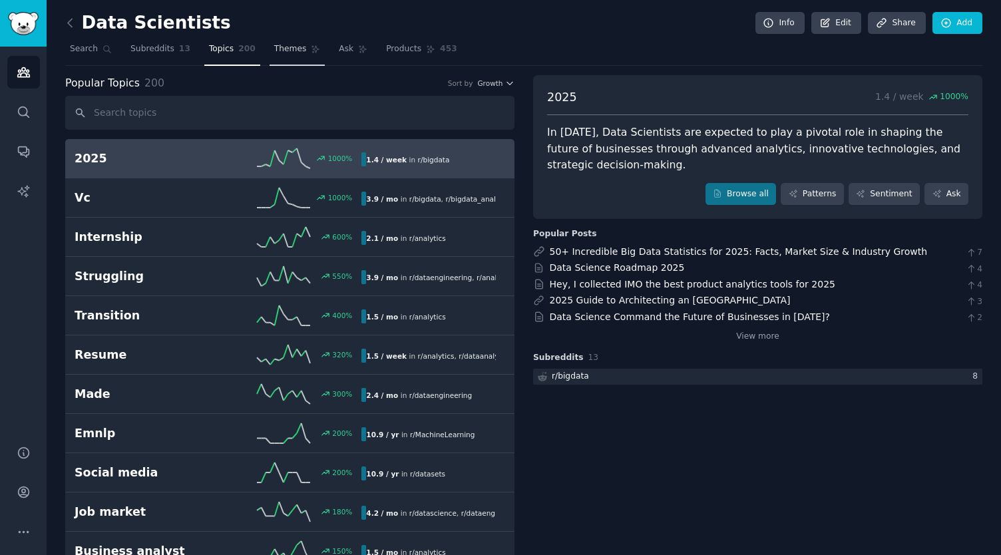
click at [269, 42] on link "Themes" at bounding box center [297, 52] width 56 height 27
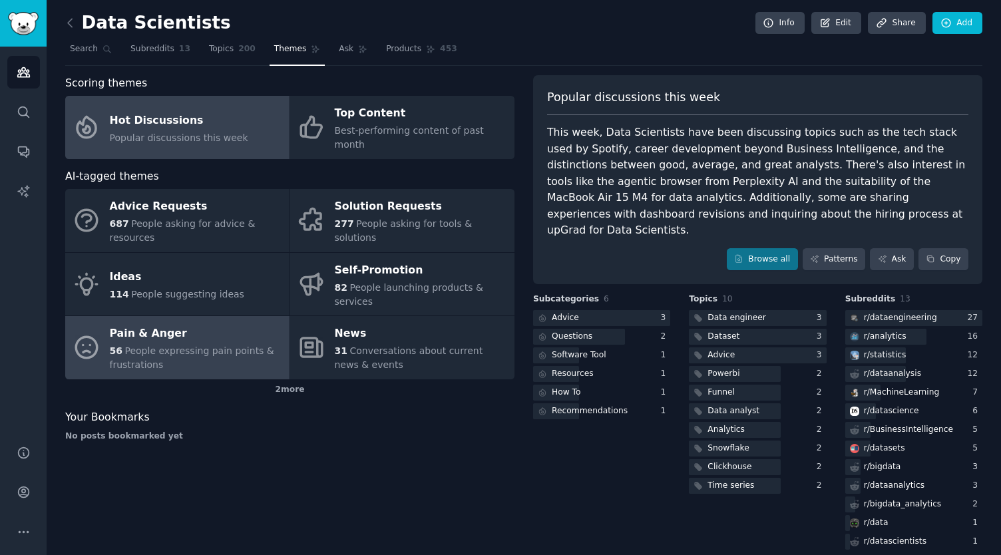
click at [156, 323] on div "Pain & Anger" at bounding box center [196, 333] width 173 height 21
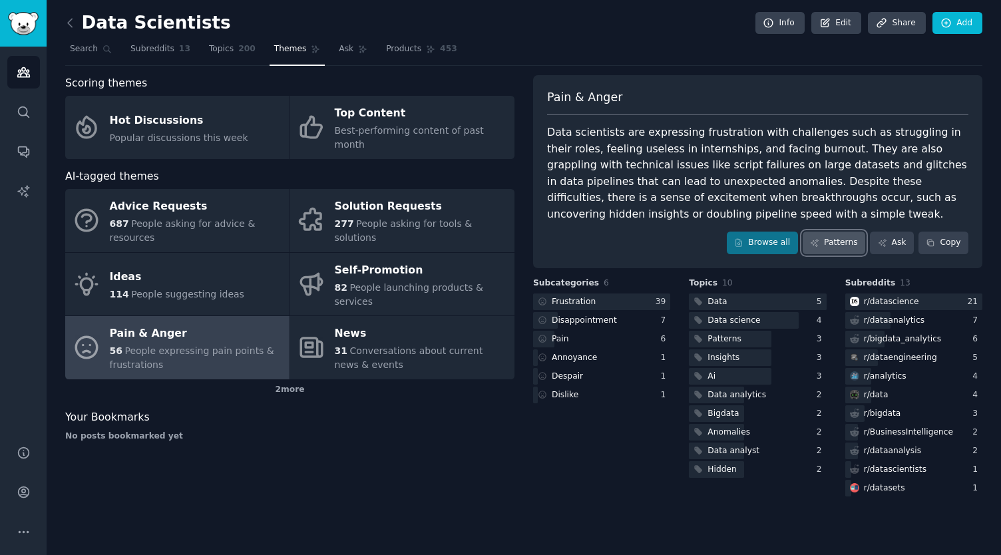
click at [819, 241] on icon at bounding box center [814, 242] width 9 height 9
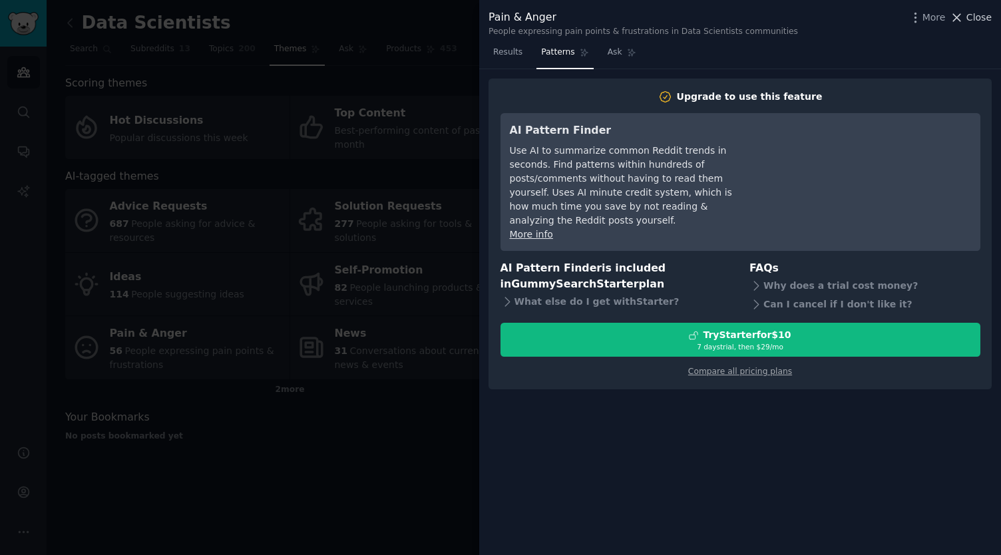
click at [973, 20] on span "Close" at bounding box center [978, 18] width 25 height 14
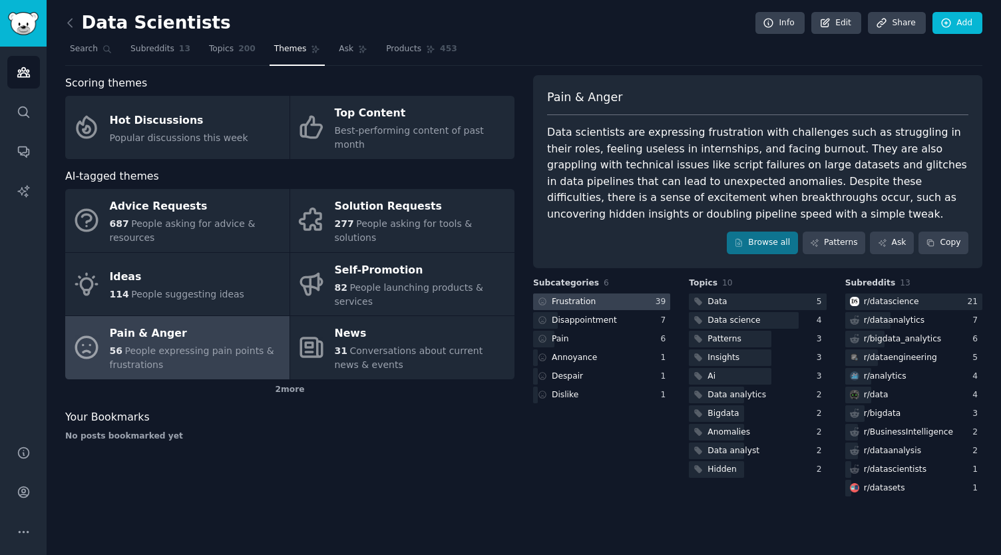
click at [584, 300] on div "Frustration" at bounding box center [574, 302] width 44 height 12
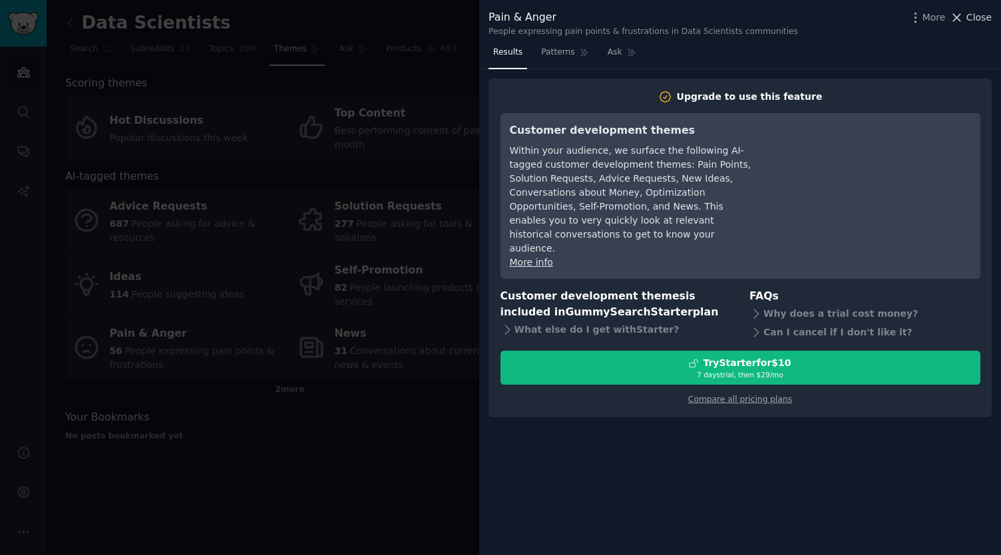
click at [970, 17] on span "Close" at bounding box center [978, 18] width 25 height 14
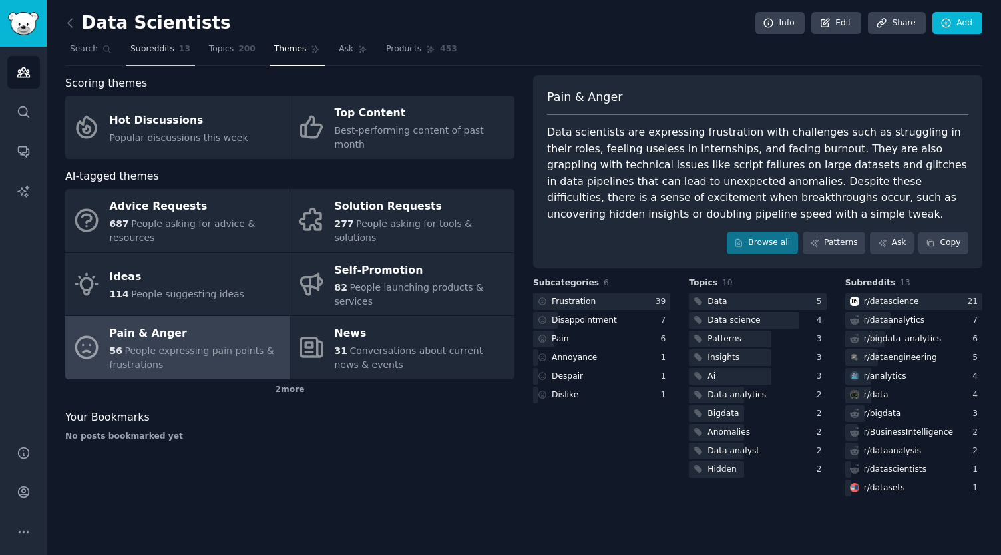
click at [161, 47] on span "Subreddits" at bounding box center [152, 49] width 44 height 12
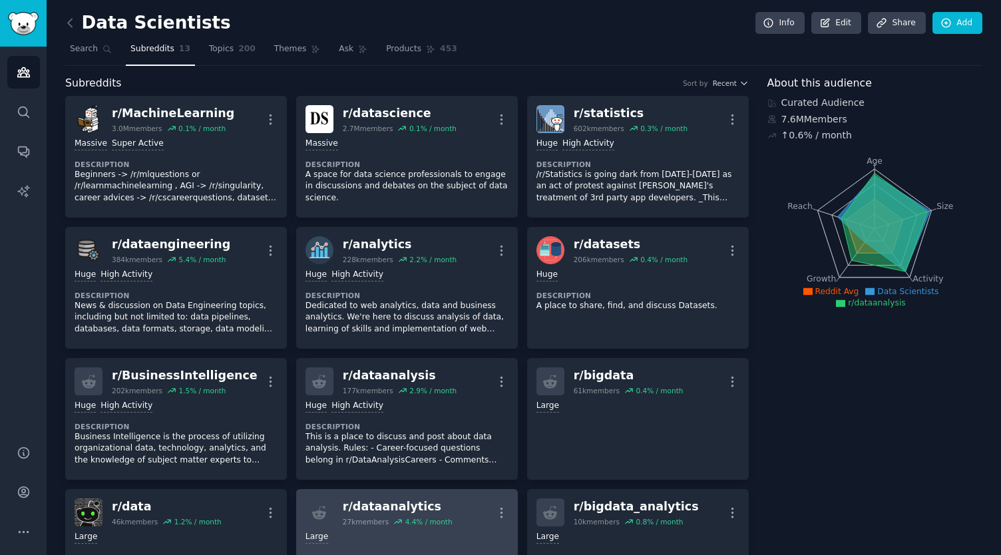
scroll to position [127, 0]
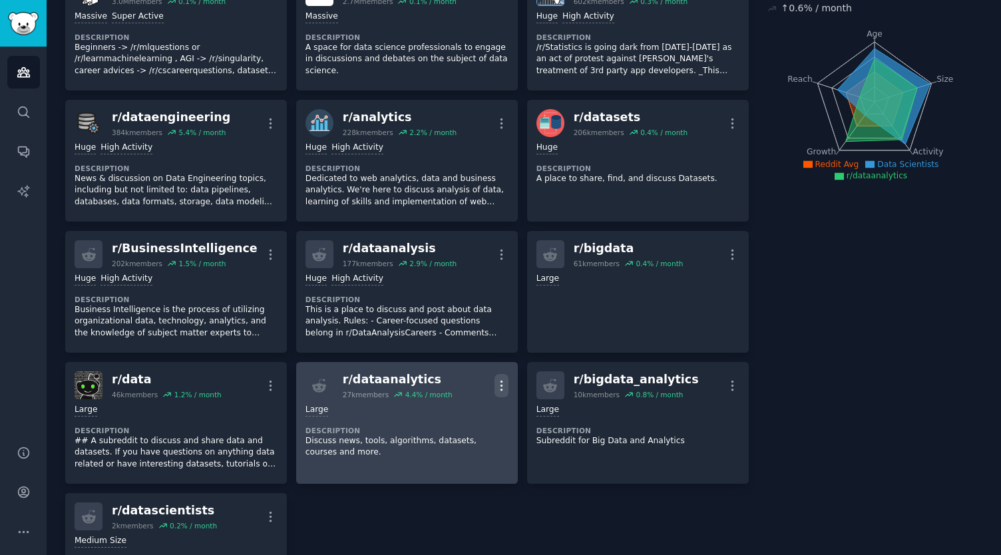
click at [503, 383] on icon "button" at bounding box center [501, 386] width 14 height 14
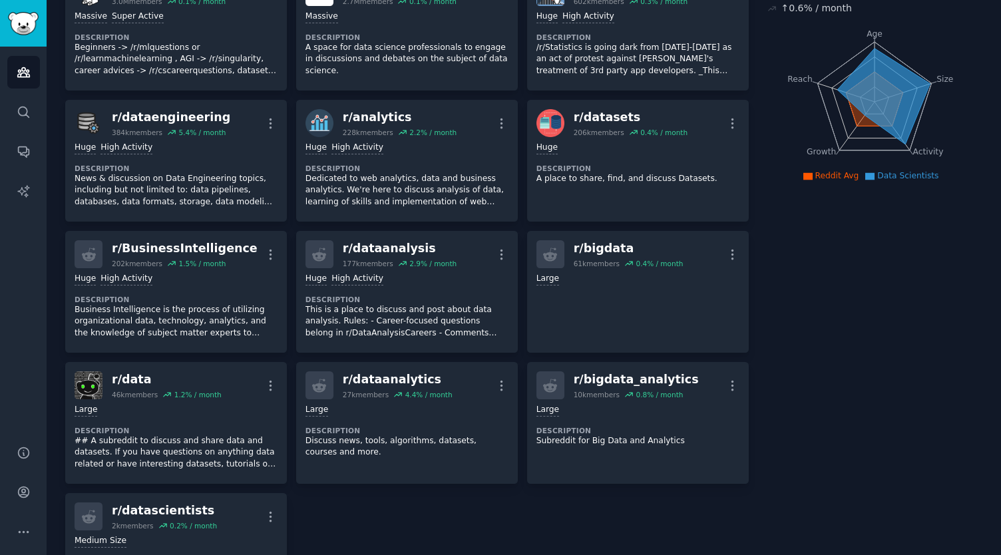
scroll to position [0, 0]
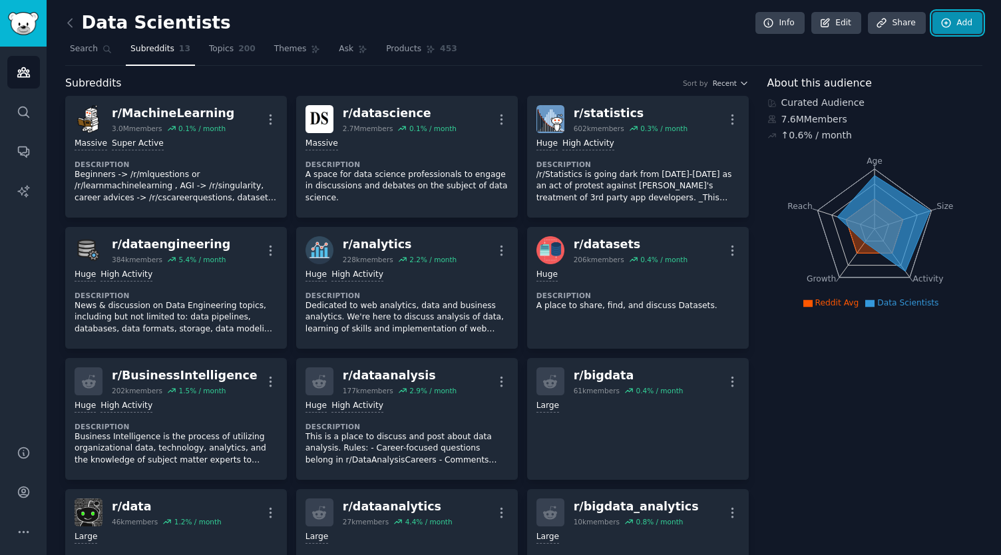
click at [946, 25] on icon at bounding box center [946, 23] width 9 height 9
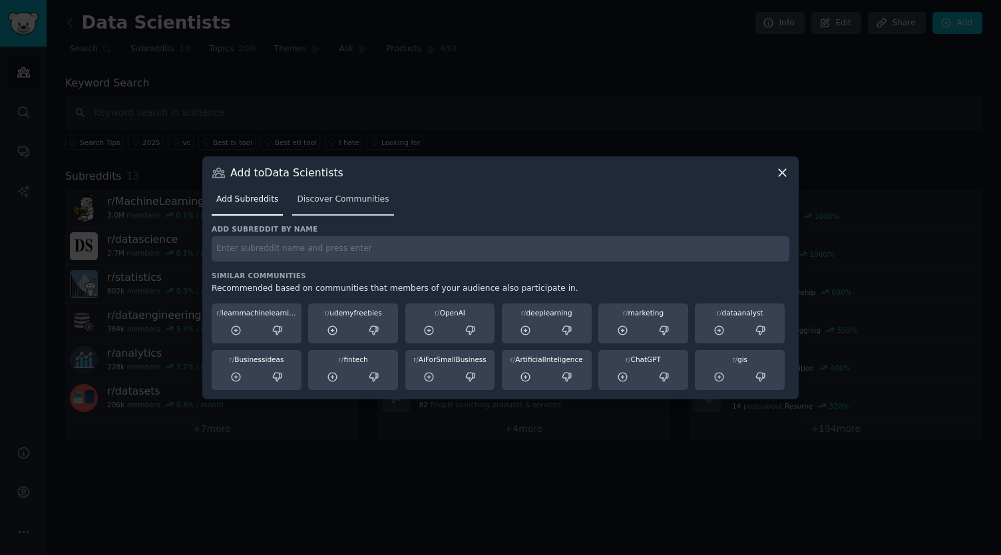
click at [346, 195] on span "Discover Communities" at bounding box center [343, 200] width 92 height 12
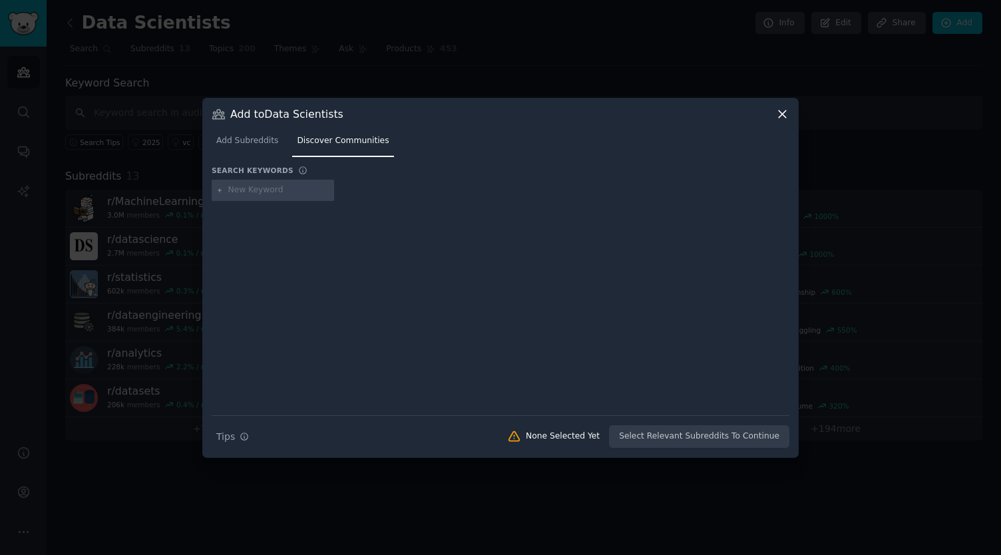
click at [777, 110] on icon at bounding box center [782, 114] width 14 height 14
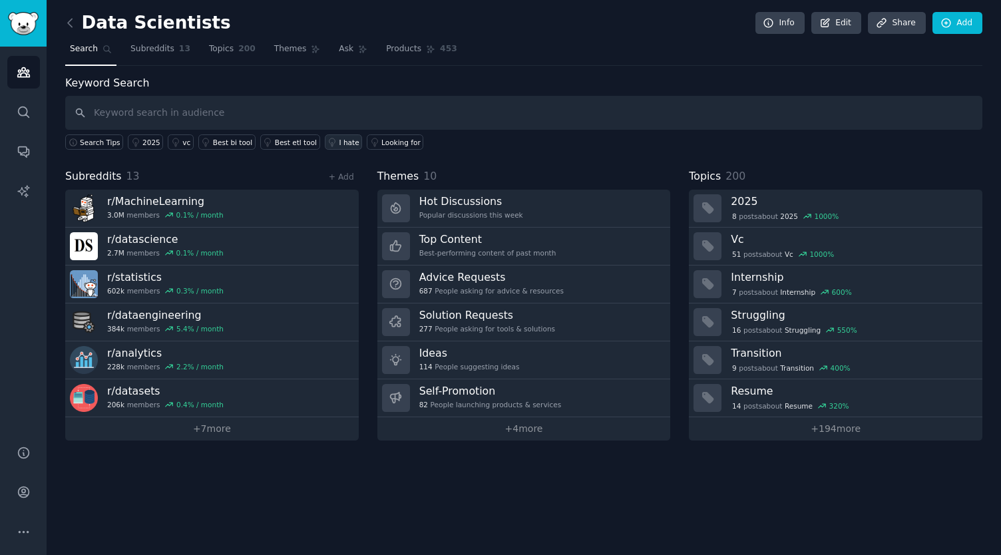
click at [339, 142] on div "I hate" at bounding box center [349, 142] width 20 height 9
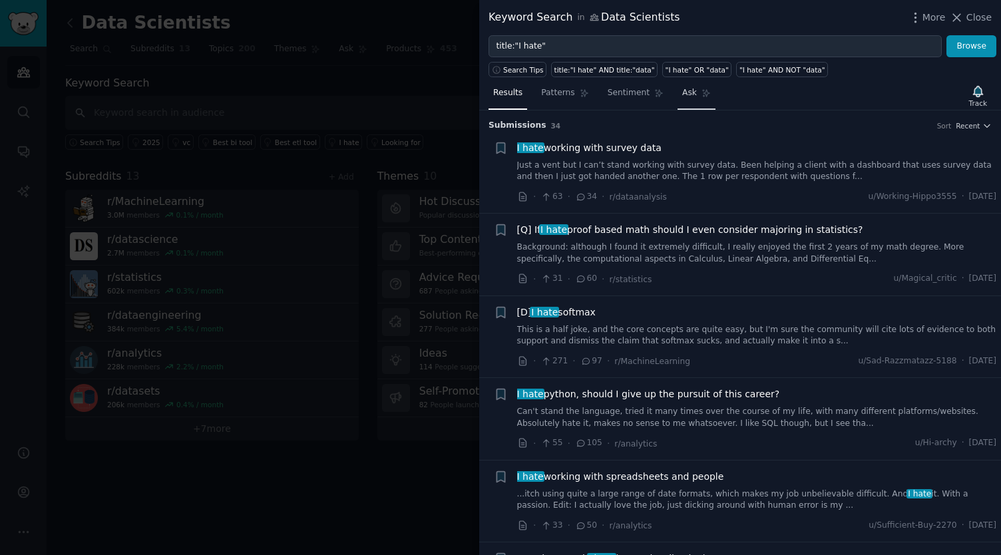
click at [682, 92] on span "Ask" at bounding box center [689, 93] width 15 height 12
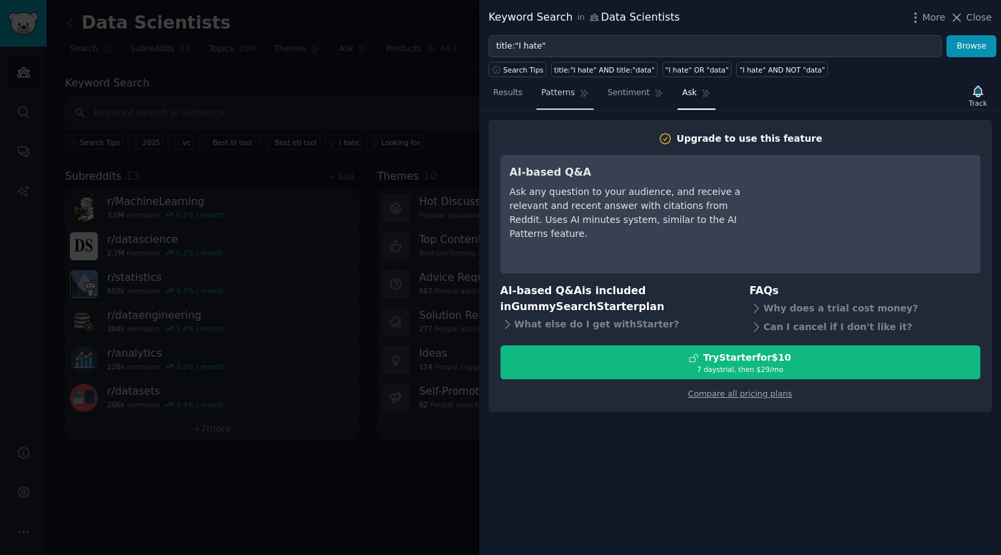
click at [556, 96] on span "Patterns" at bounding box center [557, 93] width 33 height 12
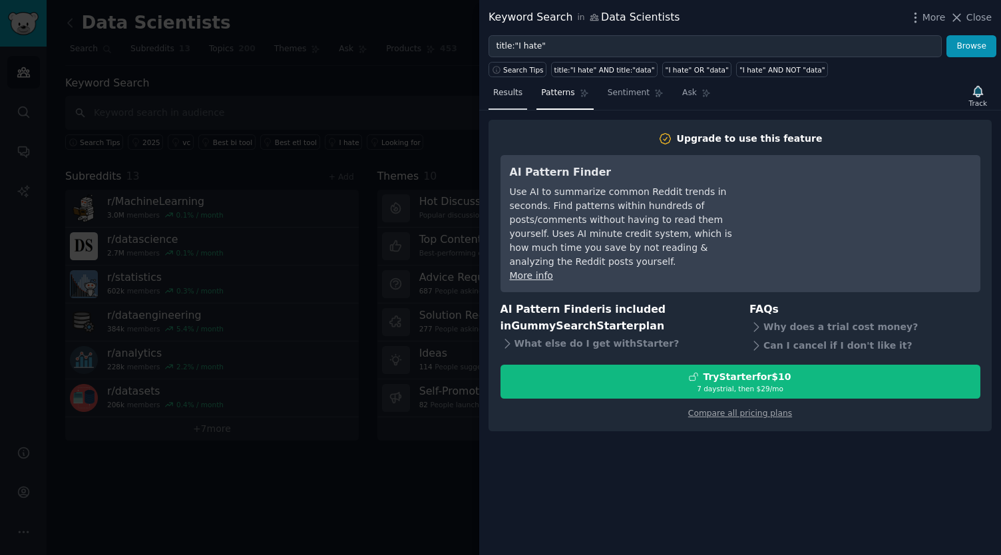
click at [499, 92] on span "Results" at bounding box center [507, 93] width 29 height 12
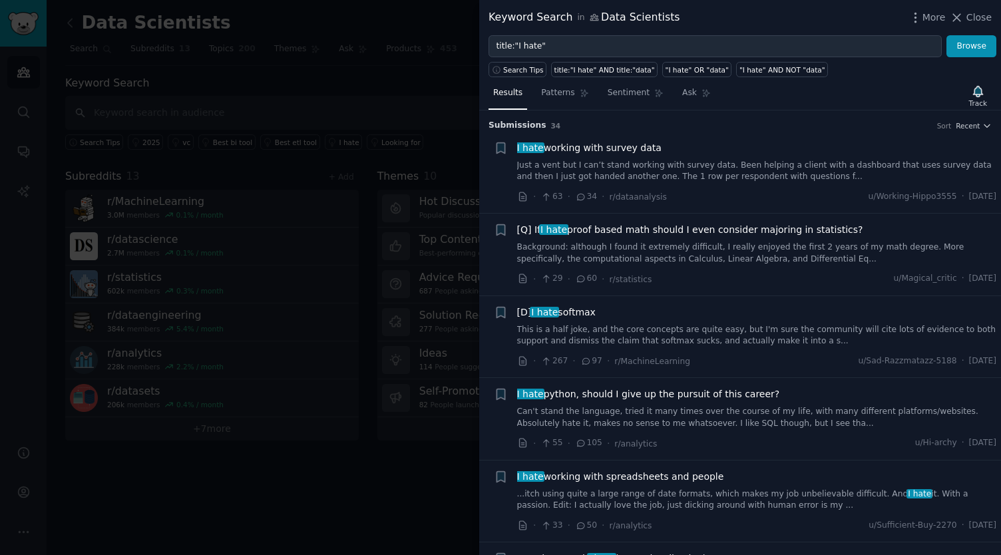
click at [438, 71] on div at bounding box center [500, 277] width 1001 height 555
click at [973, 13] on span "Close" at bounding box center [978, 18] width 25 height 14
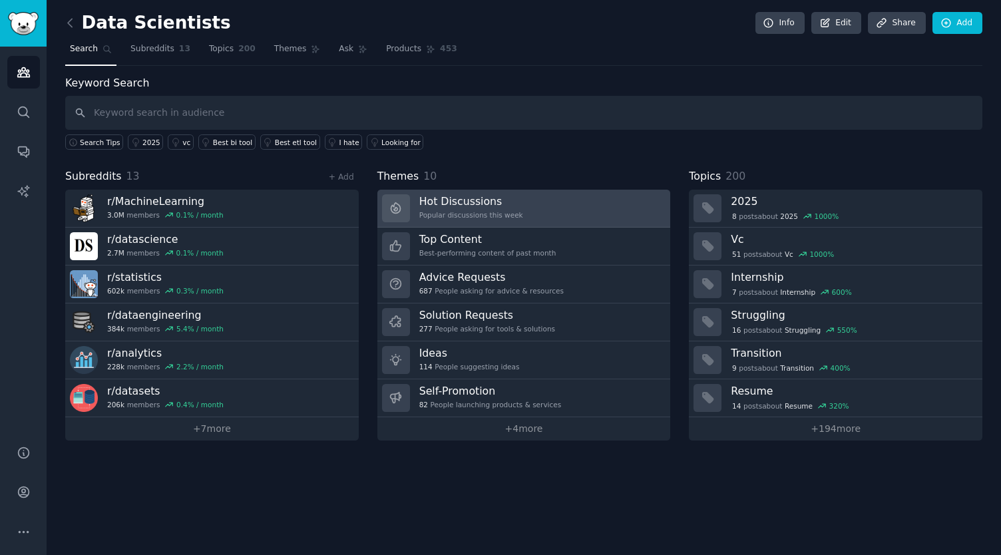
click at [442, 200] on h3 "Hot Discussions" at bounding box center [471, 201] width 104 height 14
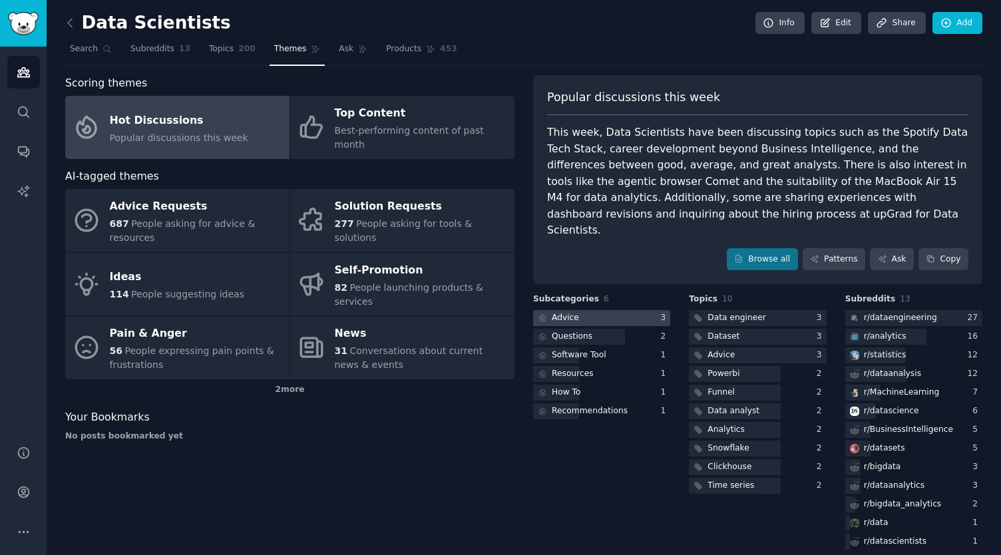
click at [571, 312] on div "Advice" at bounding box center [565, 318] width 27 height 12
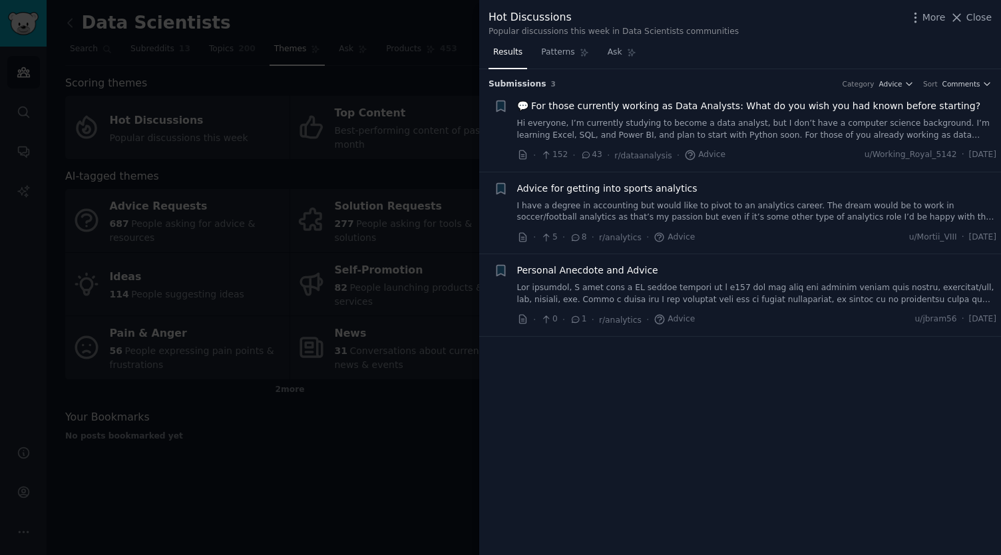
click at [704, 107] on span "💬 For those currently working as Data Analysts: What do you wish you had known …" at bounding box center [749, 106] width 464 height 14
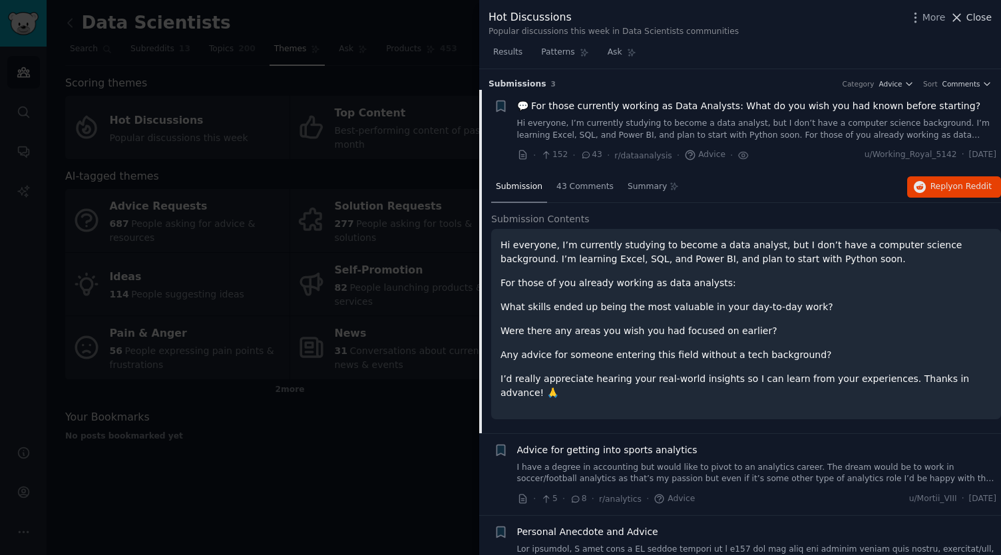
click at [969, 14] on span "Close" at bounding box center [978, 18] width 25 height 14
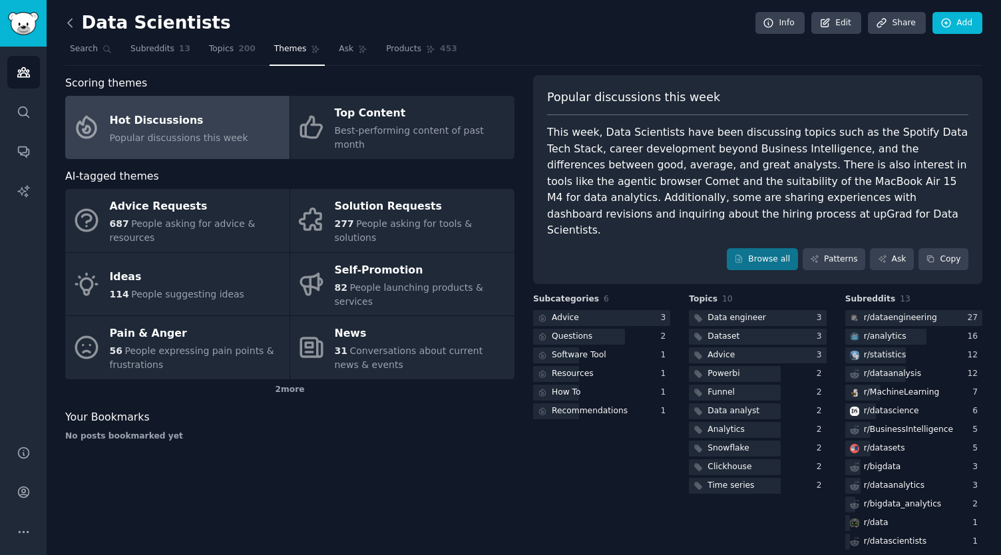
click at [68, 21] on icon at bounding box center [70, 23] width 4 height 8
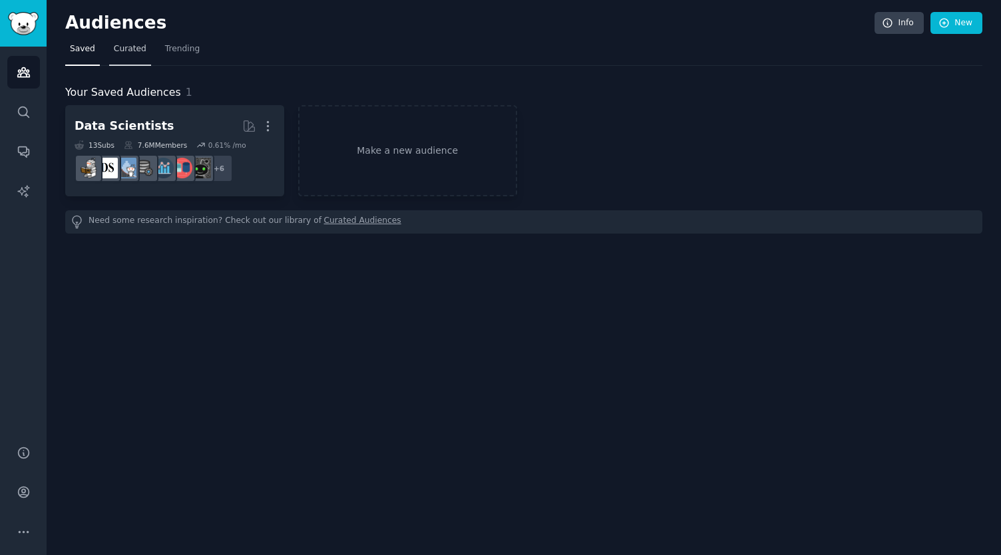
click at [123, 47] on span "Curated" at bounding box center [130, 49] width 33 height 12
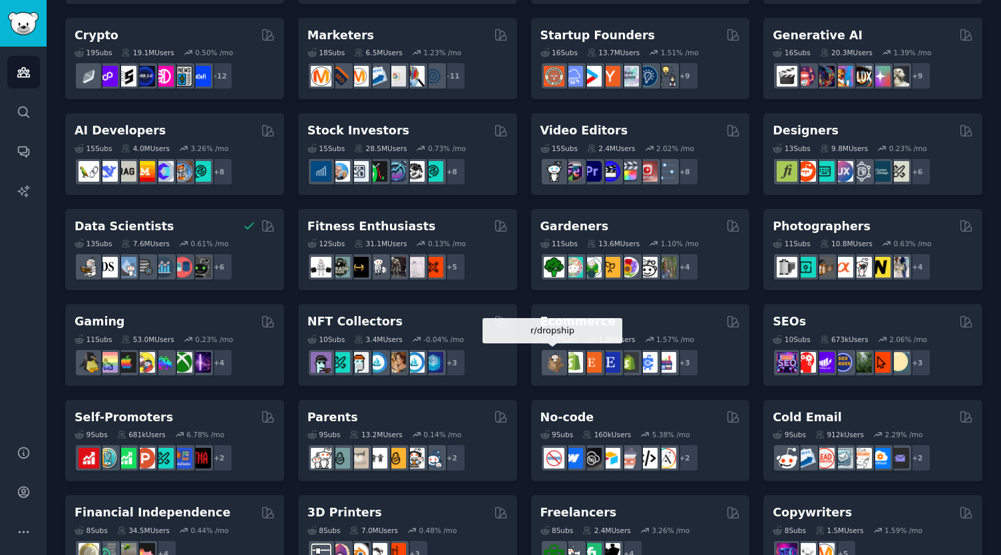
scroll to position [180, 0]
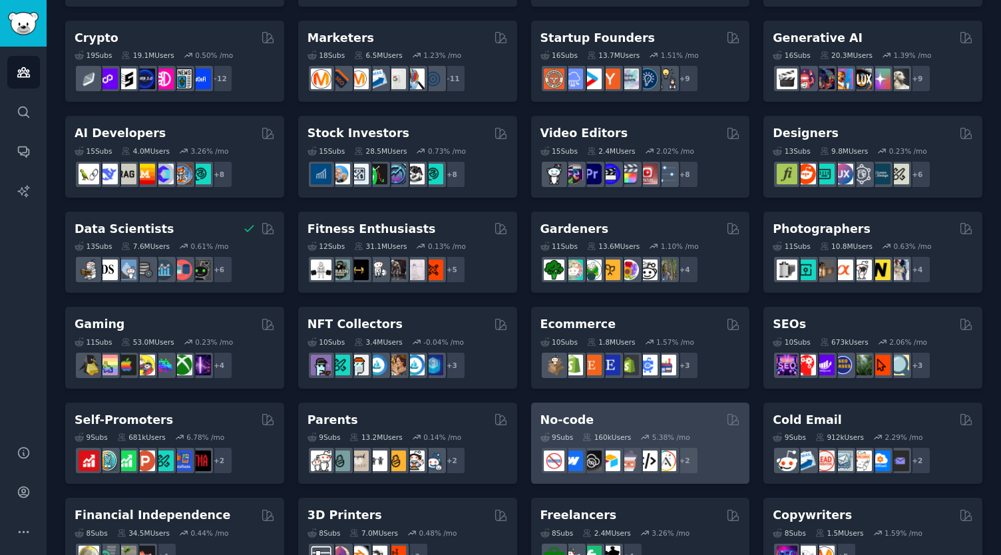
click at [628, 418] on div "No-code" at bounding box center [640, 420] width 200 height 17
